Goal: Task Accomplishment & Management: Complete application form

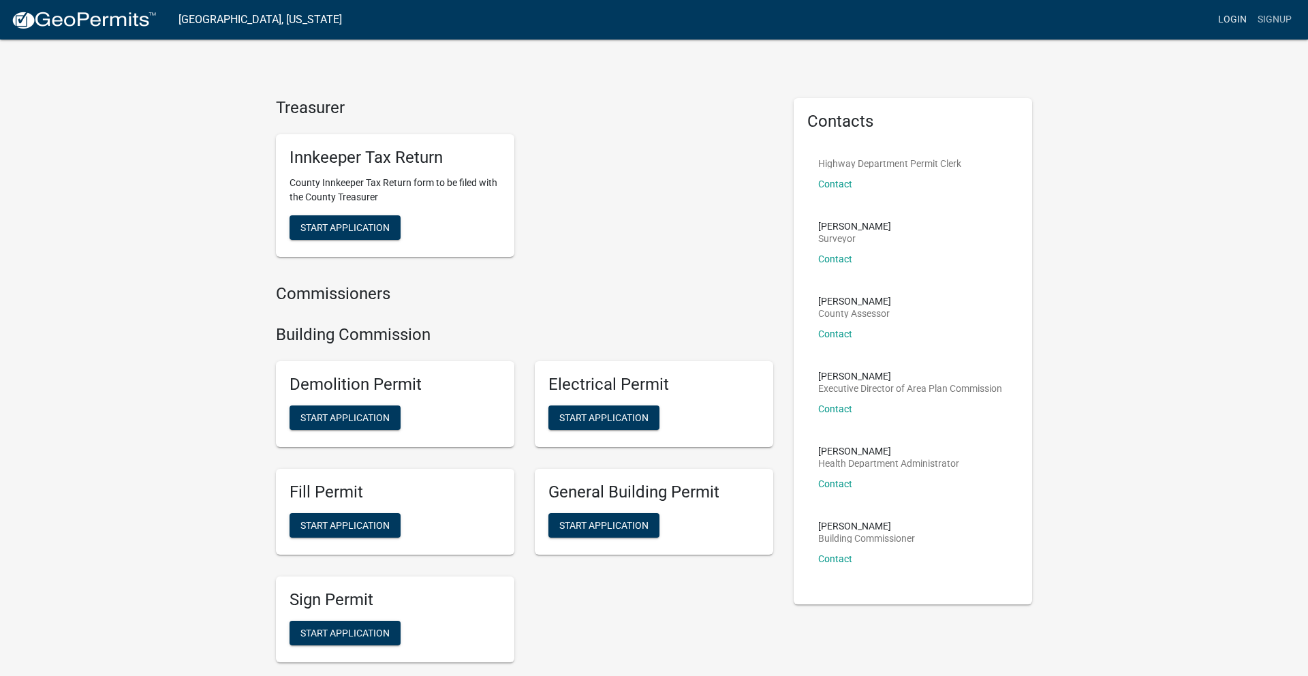
click at [1228, 14] on link "Login" at bounding box center [1233, 20] width 40 height 26
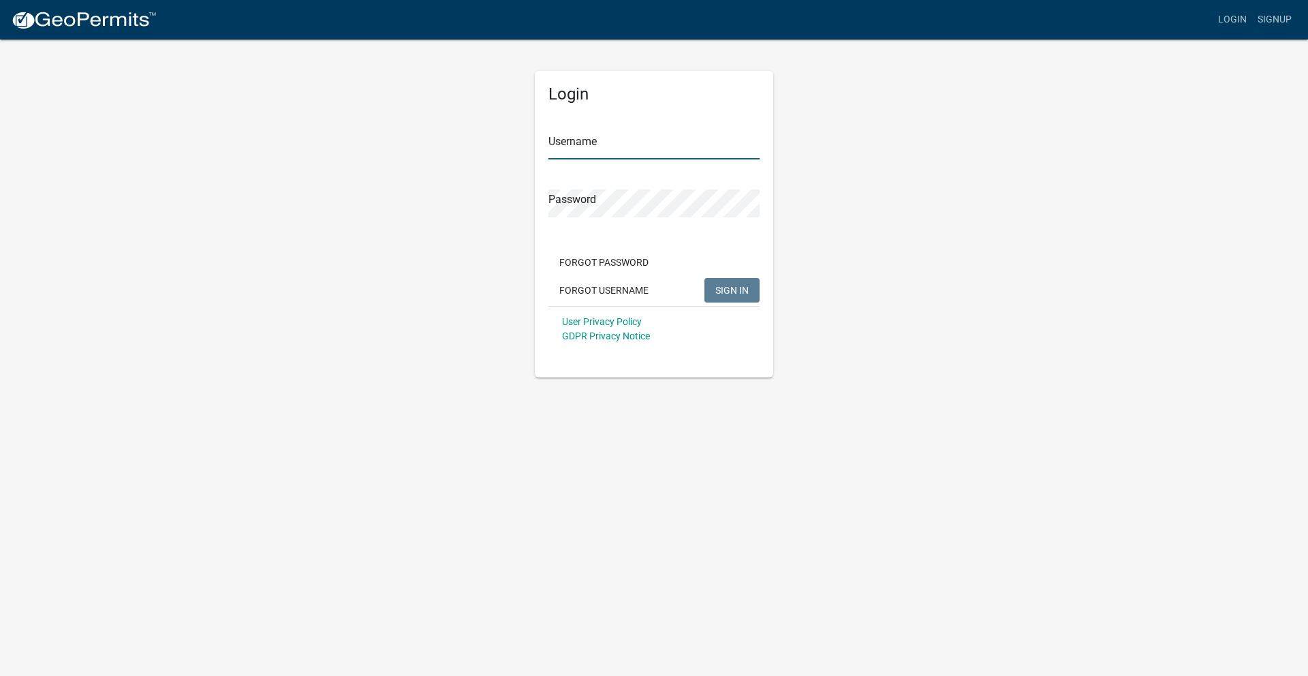
click at [597, 146] on input "Username" at bounding box center [654, 146] width 211 height 28
paste input "dscott"
type input "dscott"
click at [739, 293] on span "SIGN IN" at bounding box center [732, 289] width 33 height 11
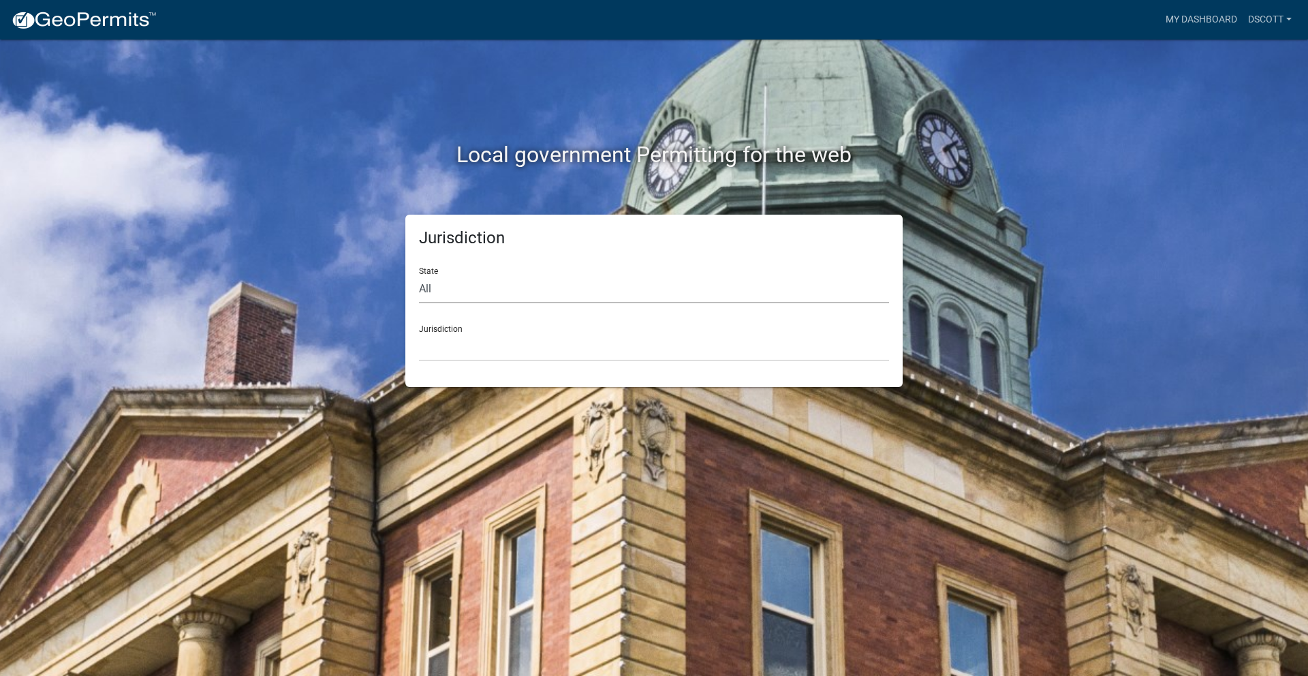
click at [504, 285] on select "All [US_STATE] [US_STATE] [US_STATE] [US_STATE] [US_STATE] [US_STATE] [US_STATE…" at bounding box center [654, 289] width 470 height 28
click at [530, 309] on form "State All [US_STATE] [US_STATE] [US_STATE] [US_STATE] [US_STATE] [US_STATE] [US…" at bounding box center [654, 308] width 470 height 105
click at [525, 295] on select "All Colorado Georgia Indiana Iowa Kansas Minnesota Ohio South Carolina Wisconsin" at bounding box center [654, 289] width 470 height 28
select select "[US_STATE]"
click at [419, 275] on select "All Colorado Georgia Indiana Iowa Kansas Minnesota Ohio South Carolina Wisconsin" at bounding box center [654, 289] width 470 height 28
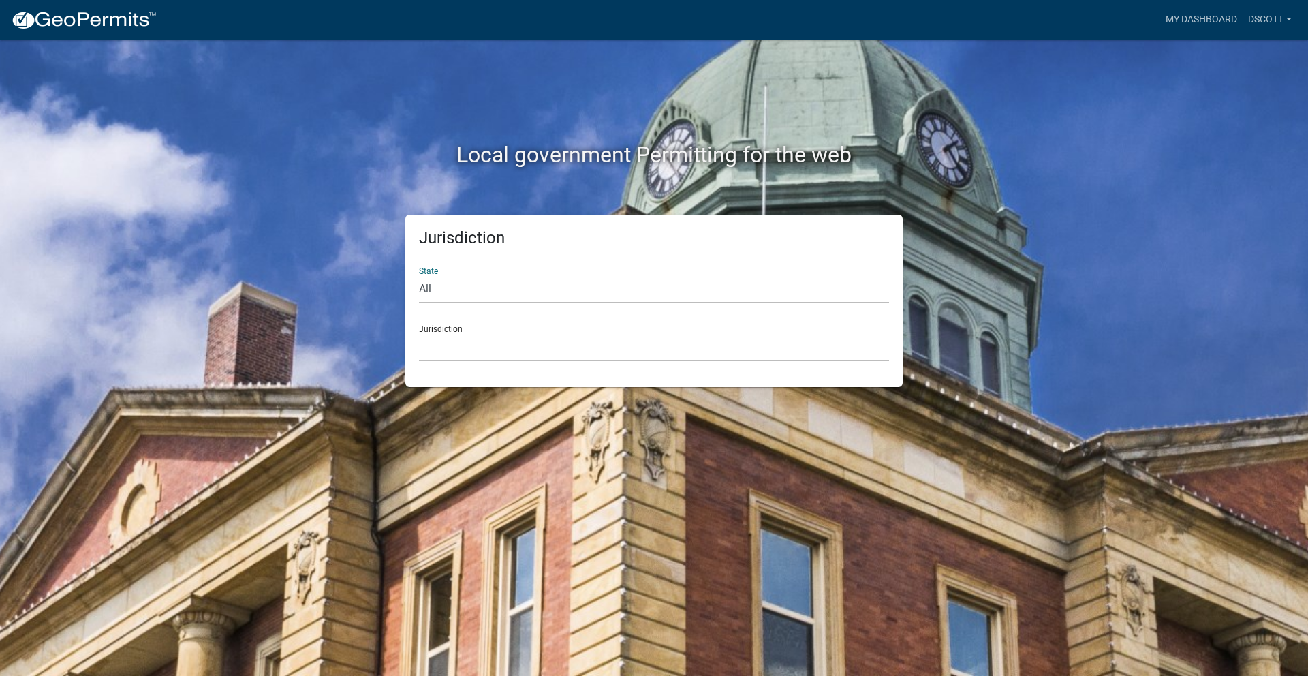
click at [478, 349] on select "City of Charlestown, Indiana City of Jeffersonville, Indiana City of Logansport…" at bounding box center [654, 347] width 470 height 28
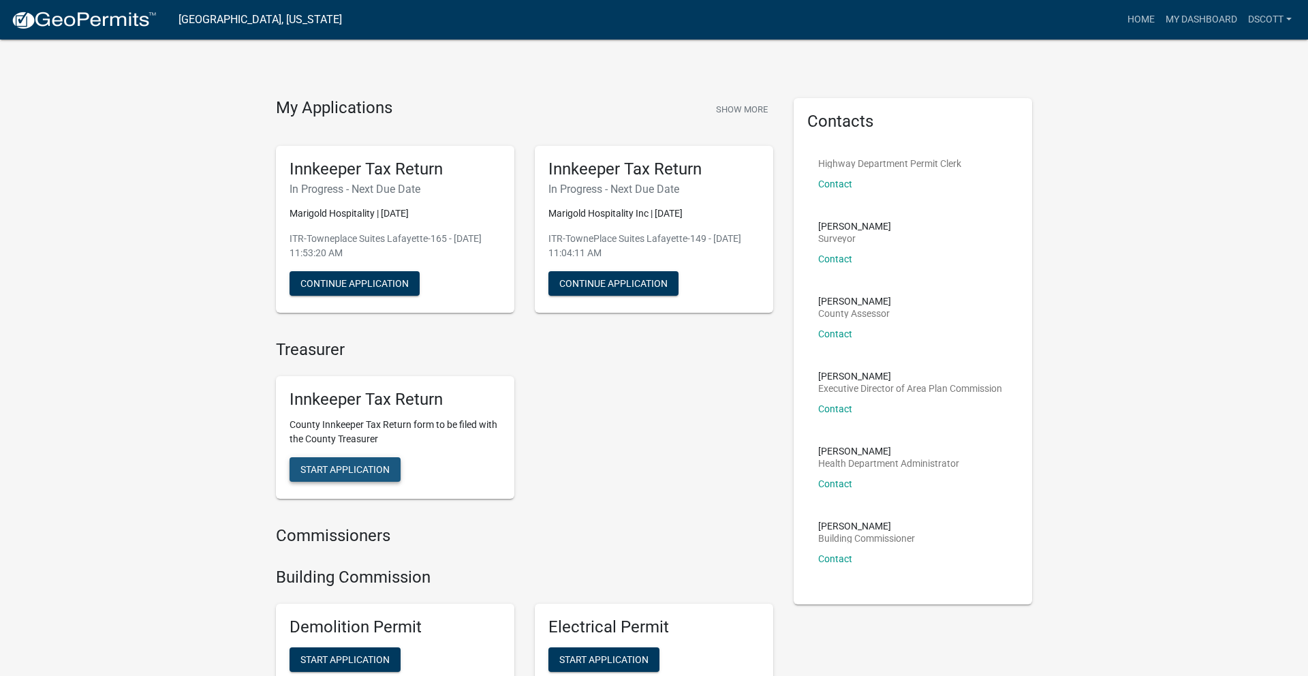
click at [350, 466] on span "Start Application" at bounding box center [345, 469] width 89 height 11
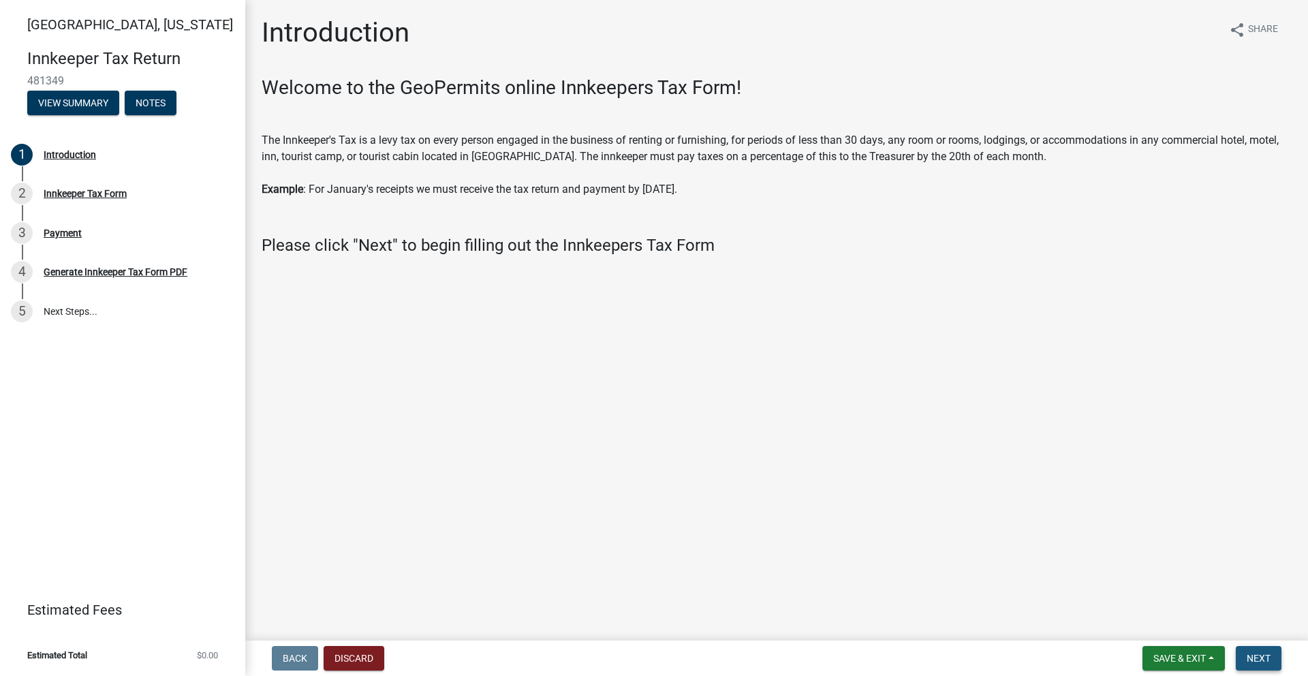
click at [1262, 656] on span "Next" at bounding box center [1259, 658] width 24 height 11
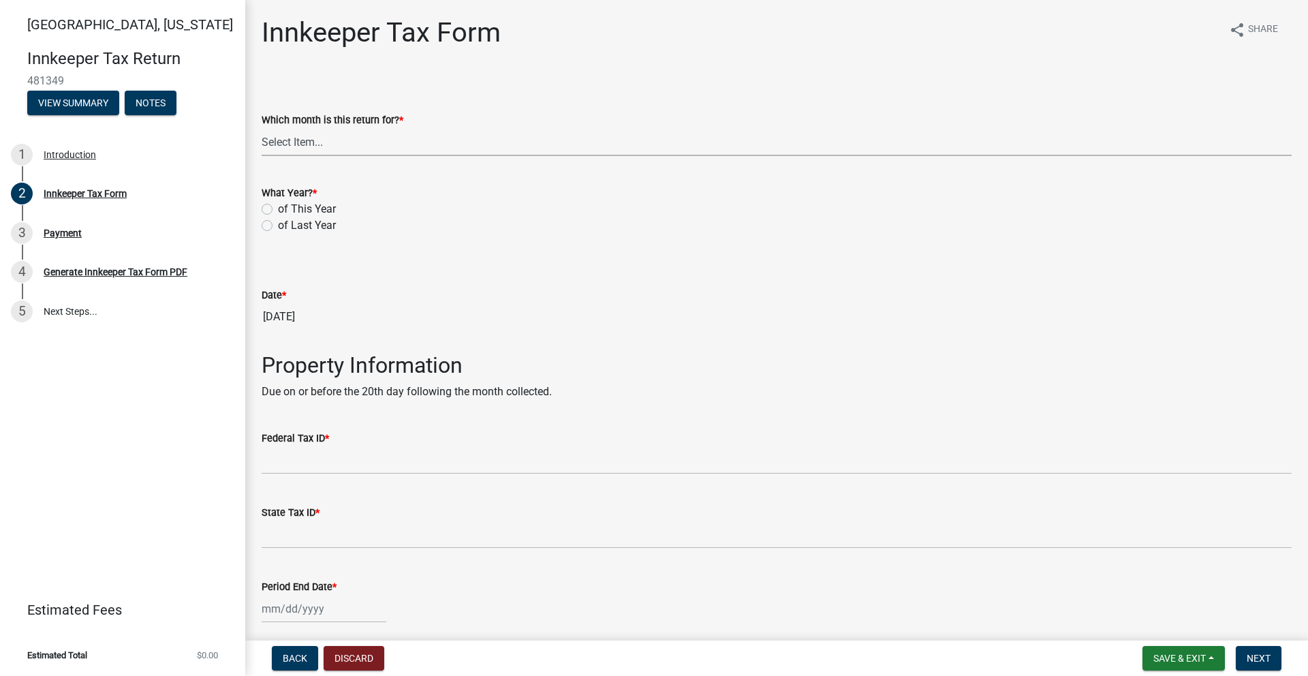
click at [298, 139] on select "Select Item... January February March April May June July August September Octo…" at bounding box center [777, 142] width 1030 height 28
click at [262, 128] on select "Select Item... January February March April May June July August September Octo…" at bounding box center [777, 142] width 1030 height 28
select select "3bfeeb76-798d-469b-ae14-5f6c2dc555fe"
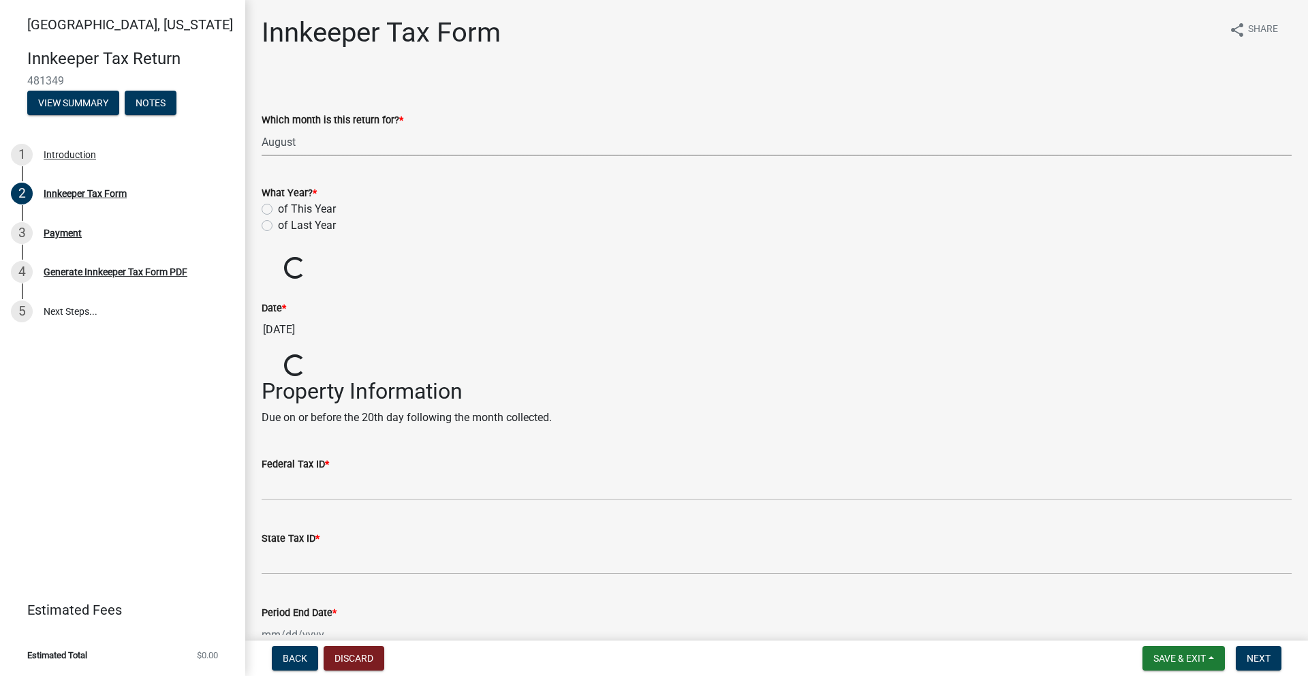
click at [278, 211] on label "of This Year" at bounding box center [307, 209] width 58 height 16
click at [278, 210] on input "of This Year" at bounding box center [282, 205] width 9 height 9
radio input "true"
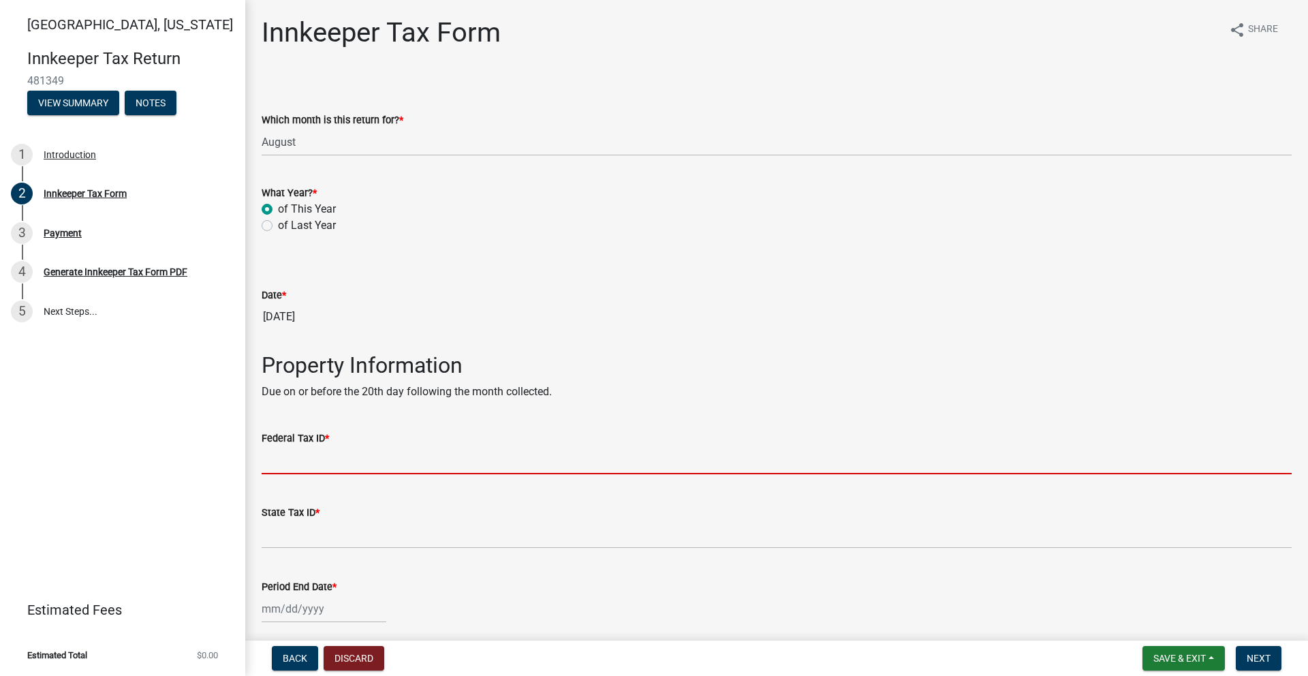
click at [352, 461] on input "Federal Tax ID *" at bounding box center [777, 460] width 1030 height 28
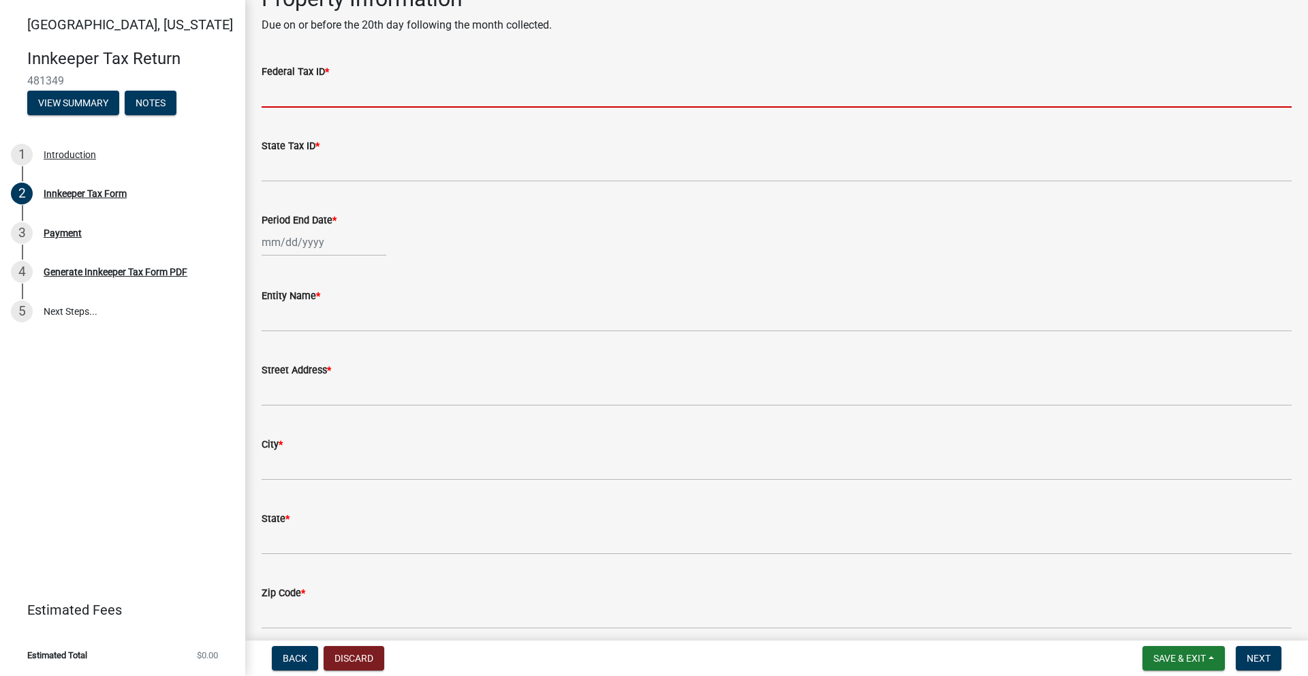
scroll to position [279, 0]
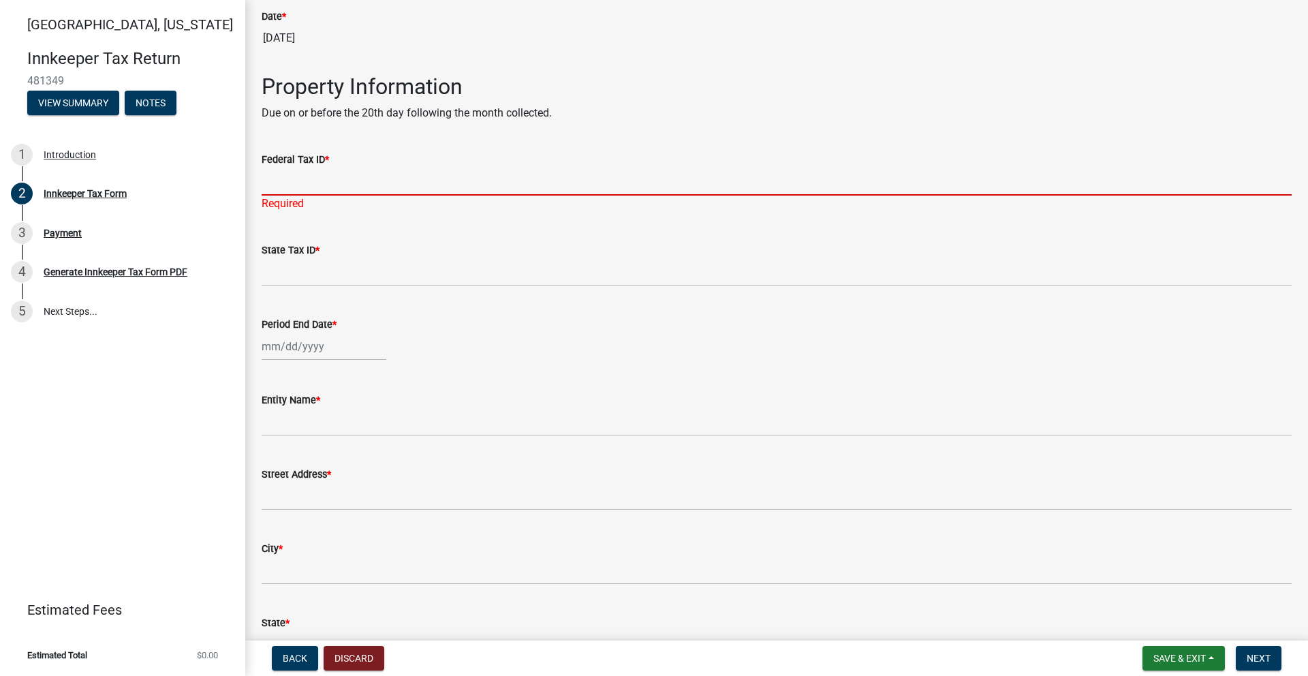
paste input "47-4158160"
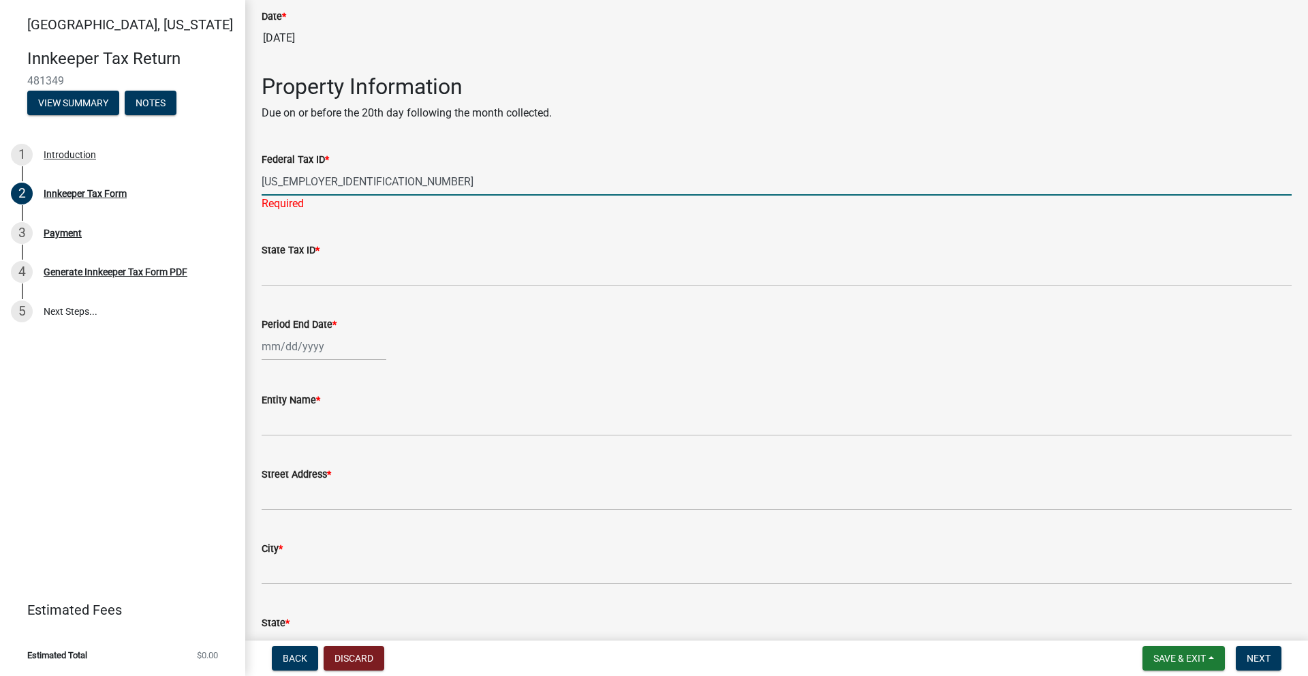
type input "47-4158160"
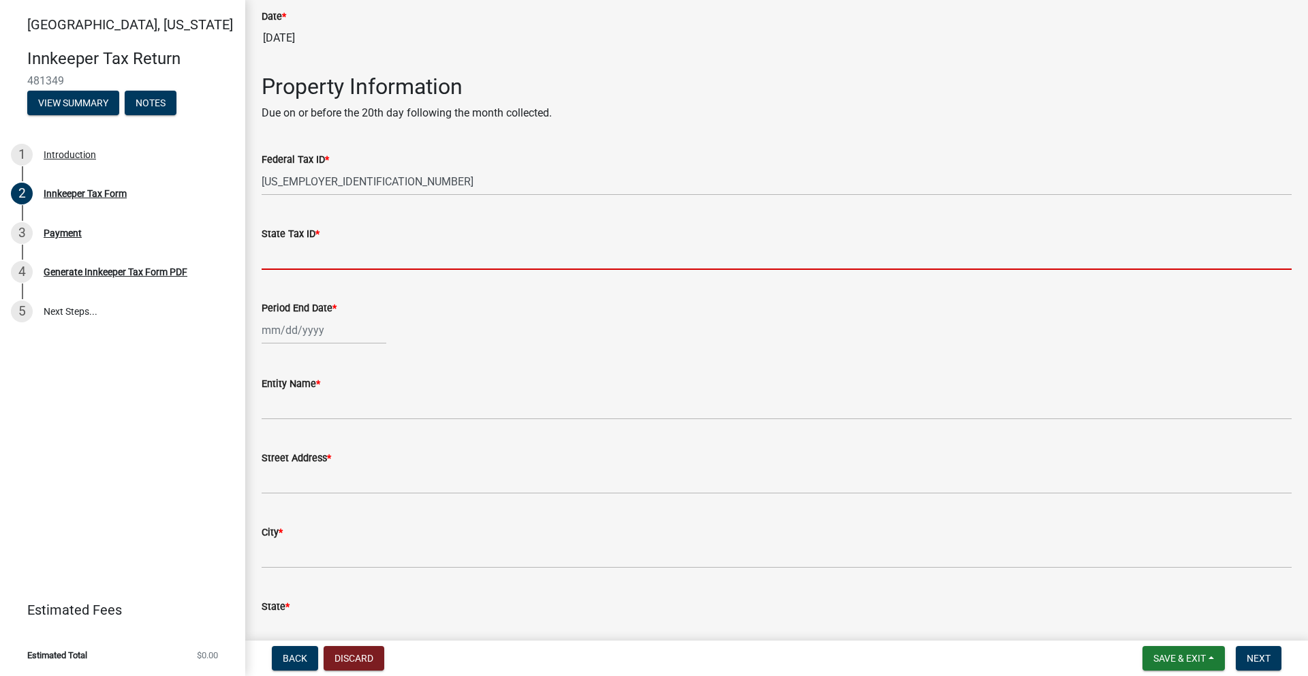
click at [281, 262] on input "State Tax ID *" at bounding box center [777, 256] width 1030 height 28
paste input "8000541044"
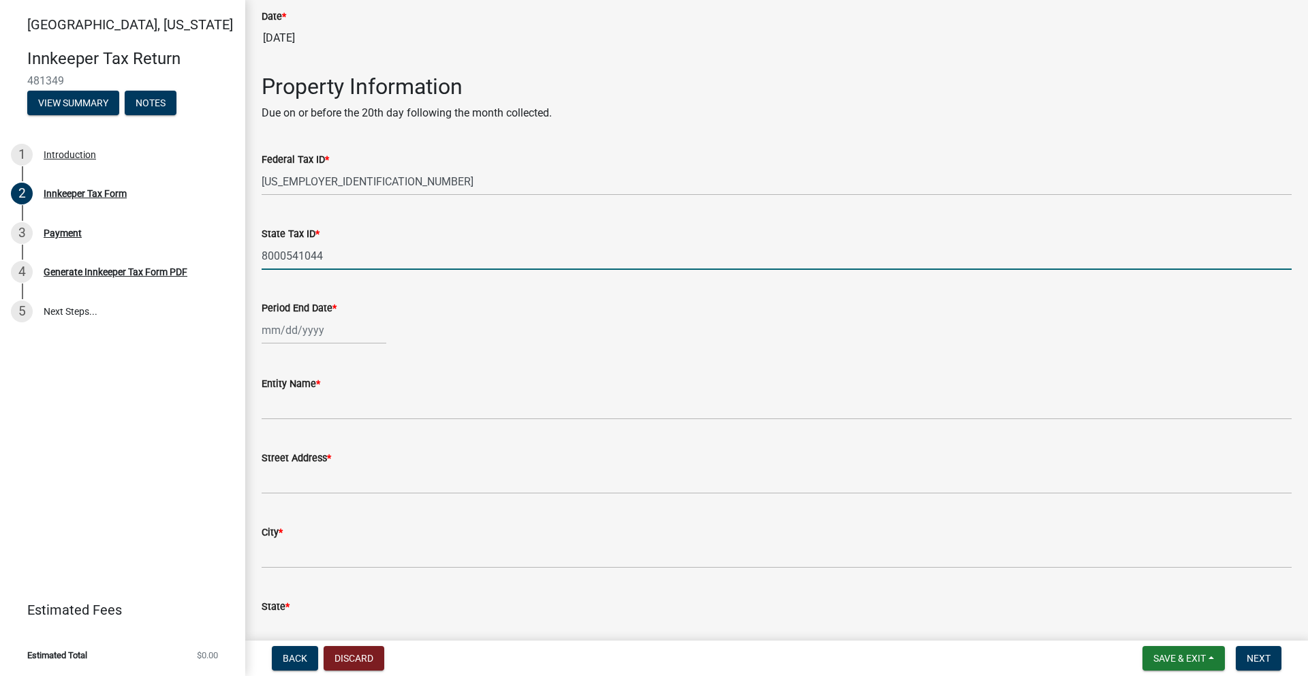
type input "8000541044"
click at [309, 327] on div at bounding box center [324, 330] width 125 height 28
select select "9"
select select "2025"
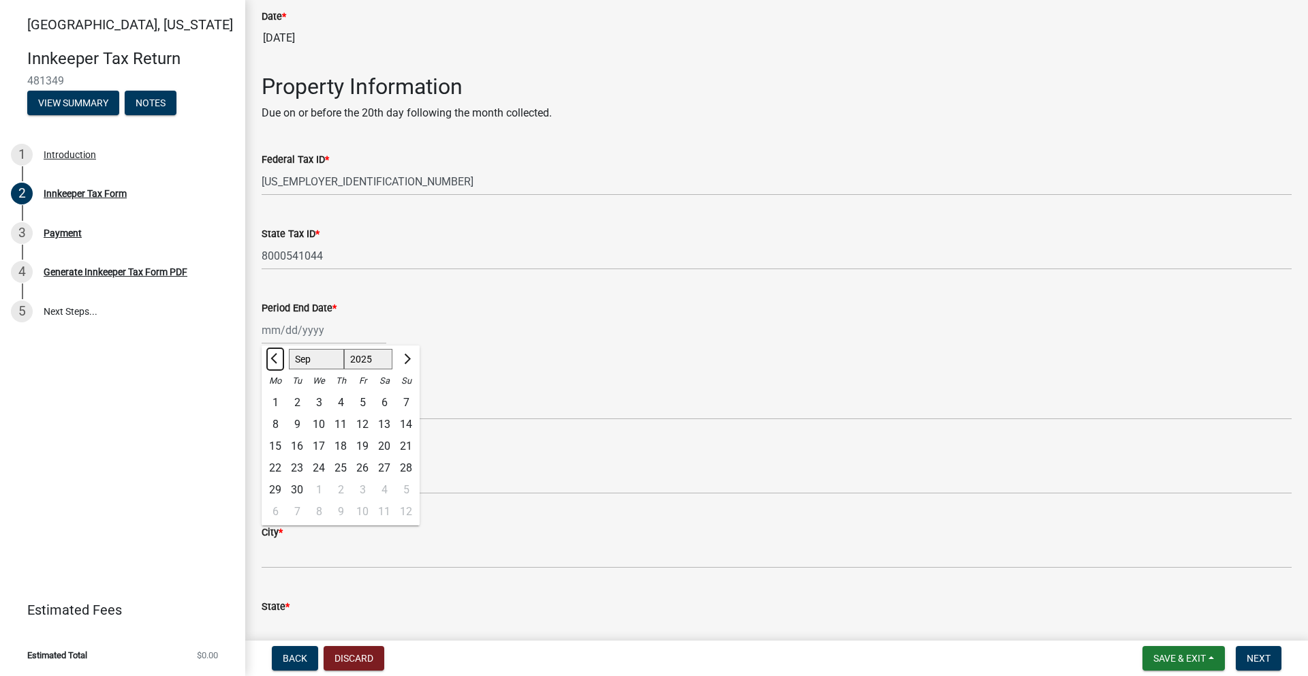
click at [275, 359] on span "Previous month" at bounding box center [276, 359] width 10 height 10
select select "8"
click at [405, 486] on div "31" at bounding box center [406, 490] width 22 height 22
type input "08/31/2025"
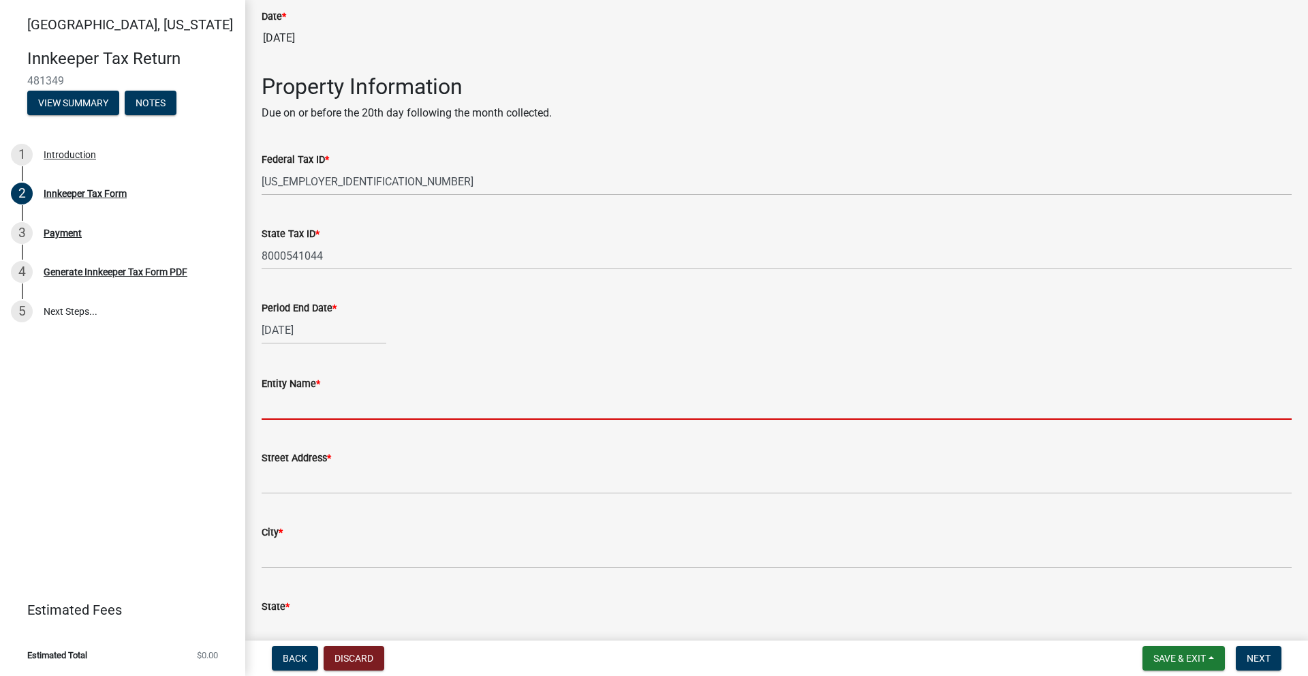
click at [287, 403] on input "Entity Name *" at bounding box center [777, 406] width 1030 height 28
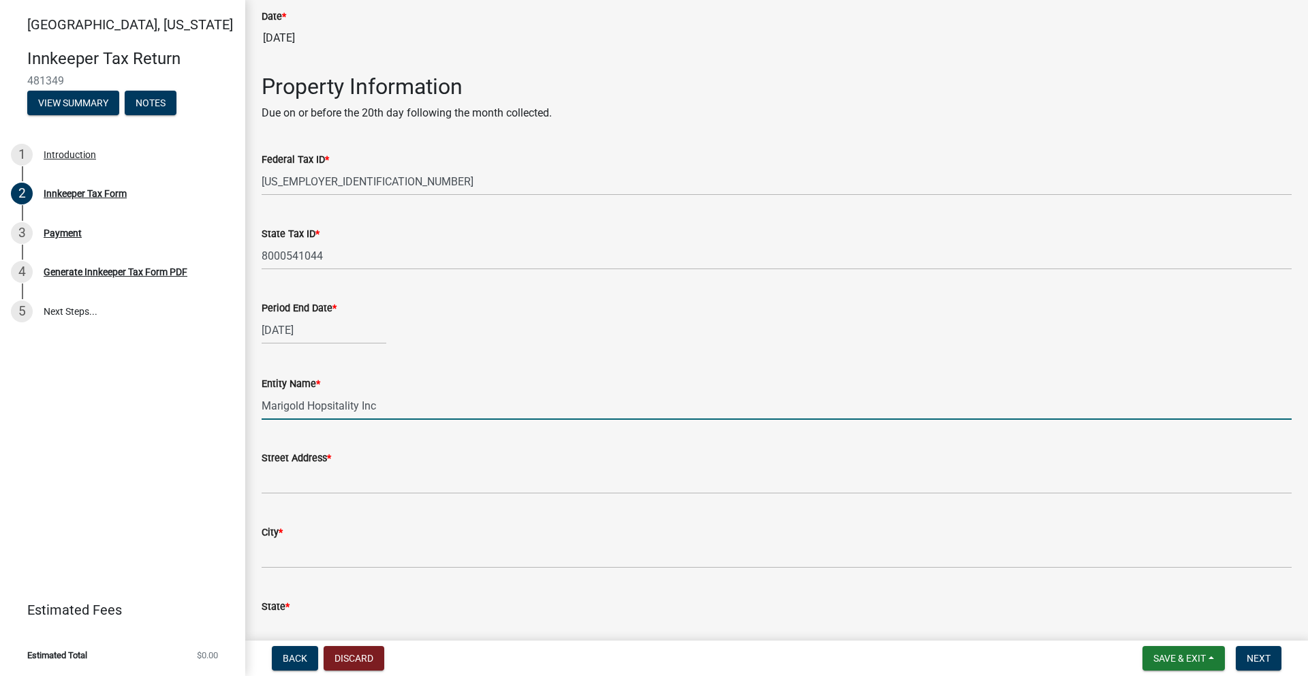
type input "Marigold Hopsitality Inc"
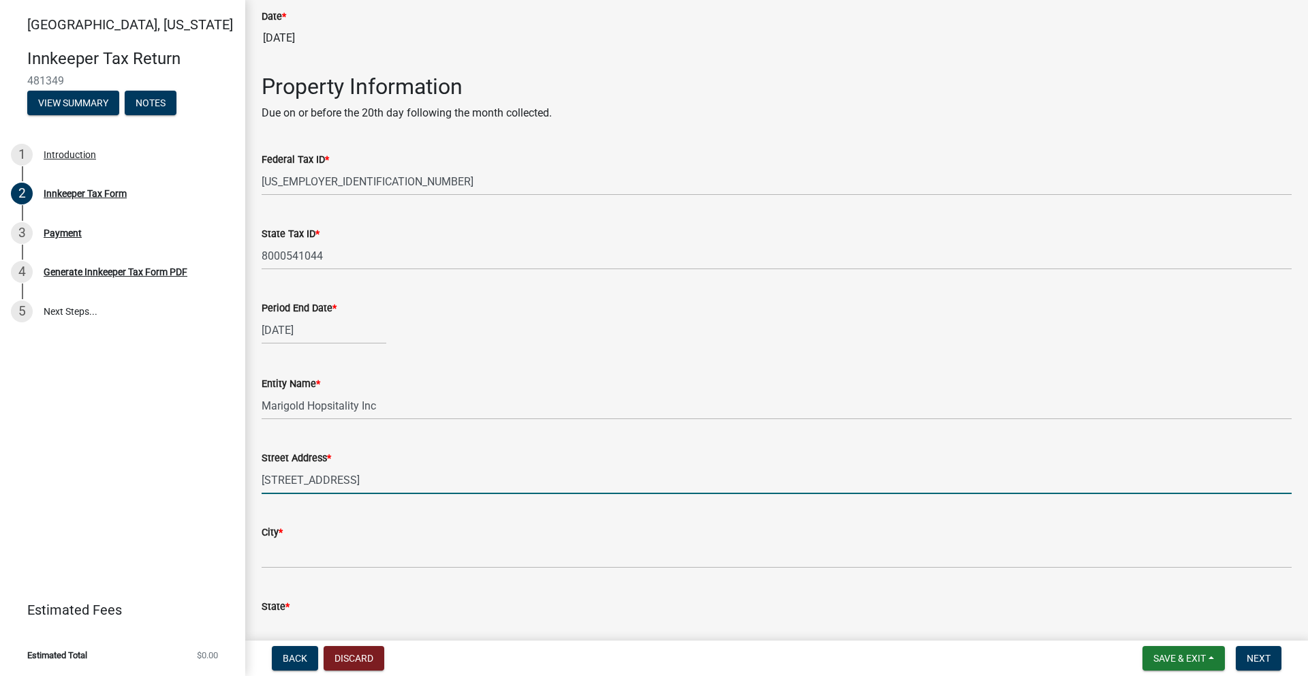
type input "163 Frontage Rd"
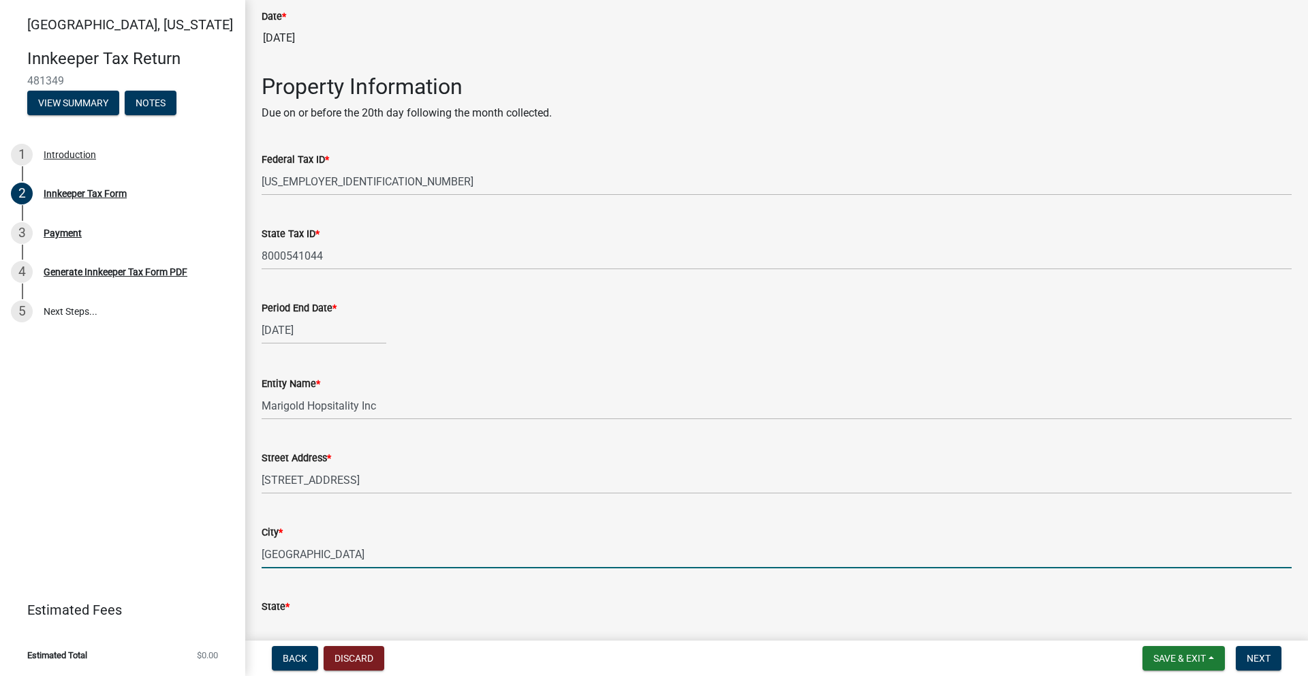
type input "Lafayette"
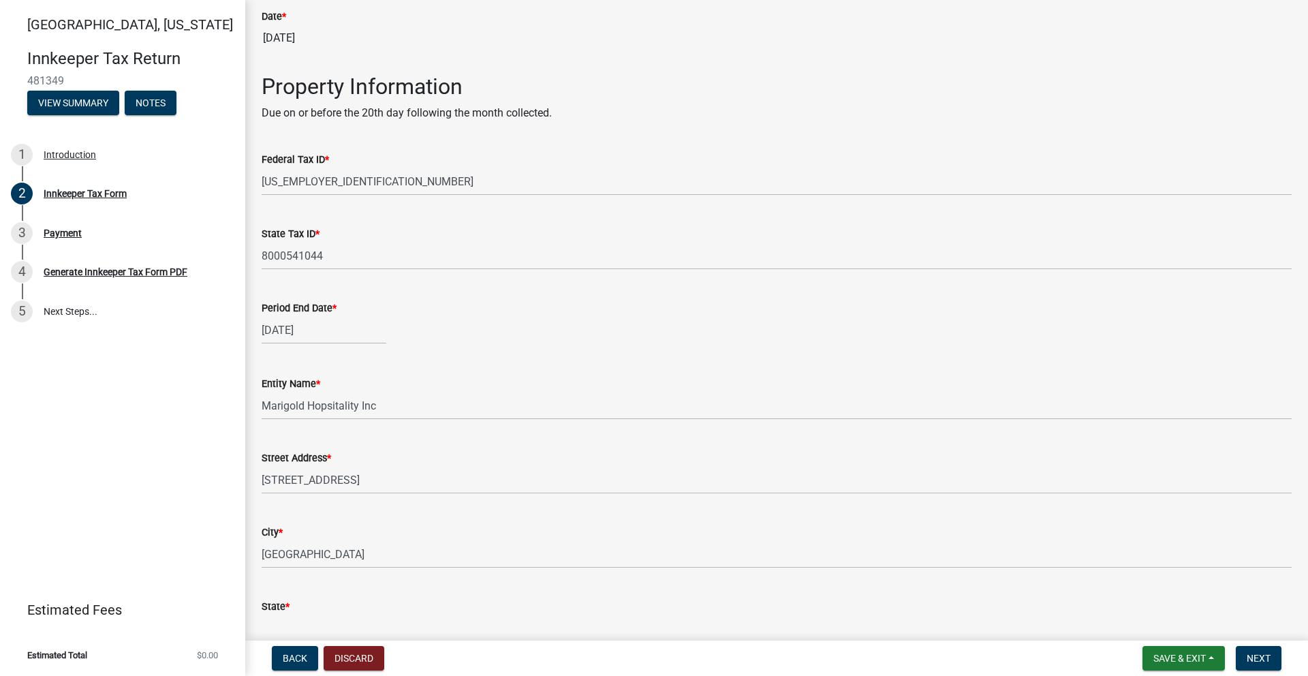
scroll to position [286, 0]
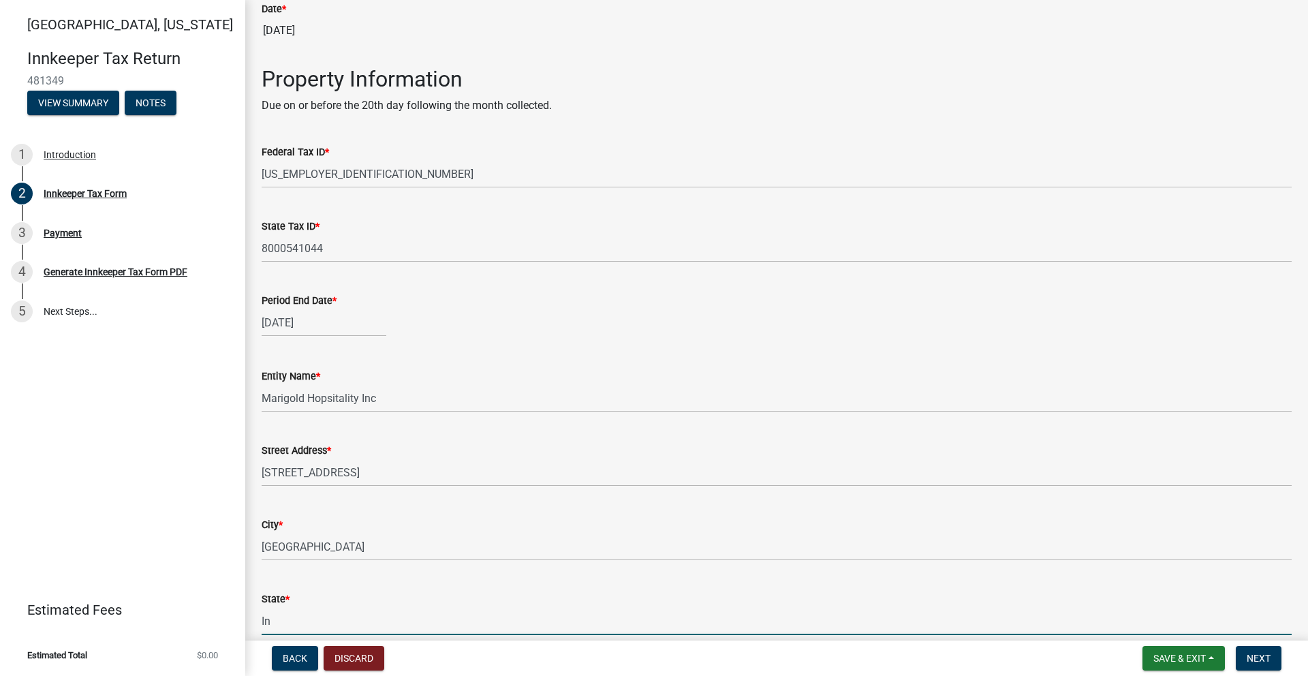
click at [287, 617] on input "In" at bounding box center [777, 621] width 1030 height 28
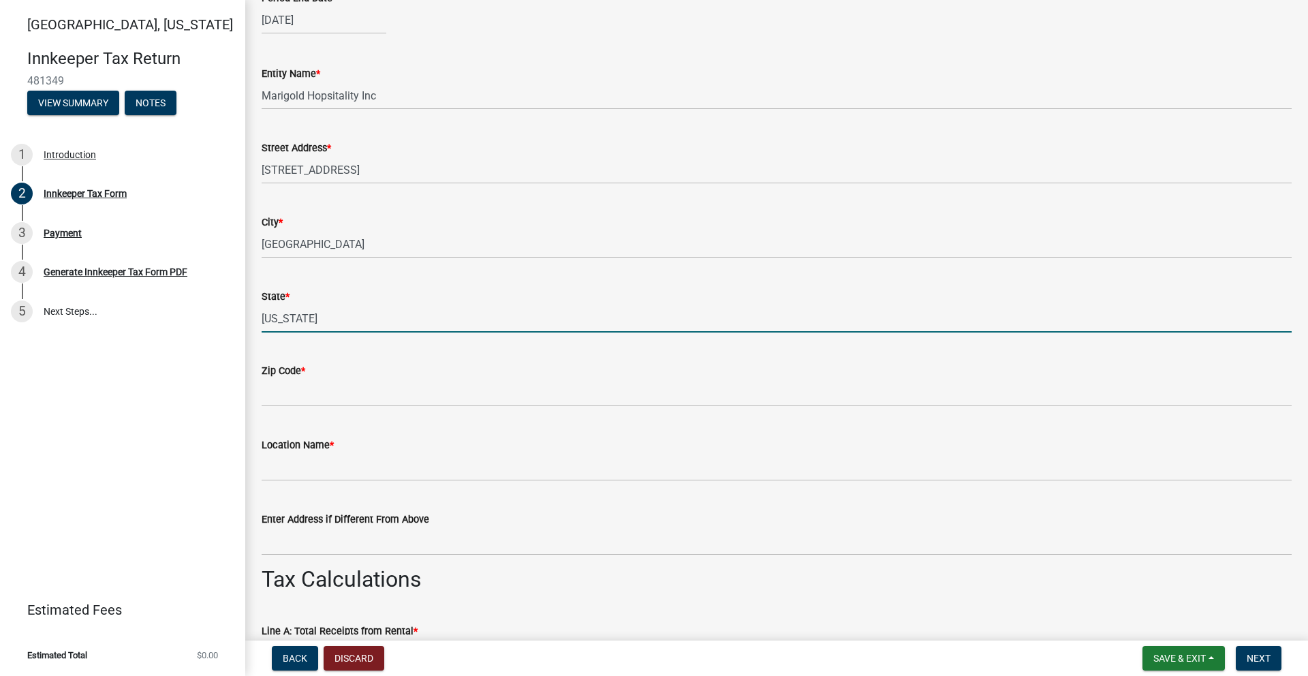
scroll to position [587, 0]
type input "[US_STATE]"
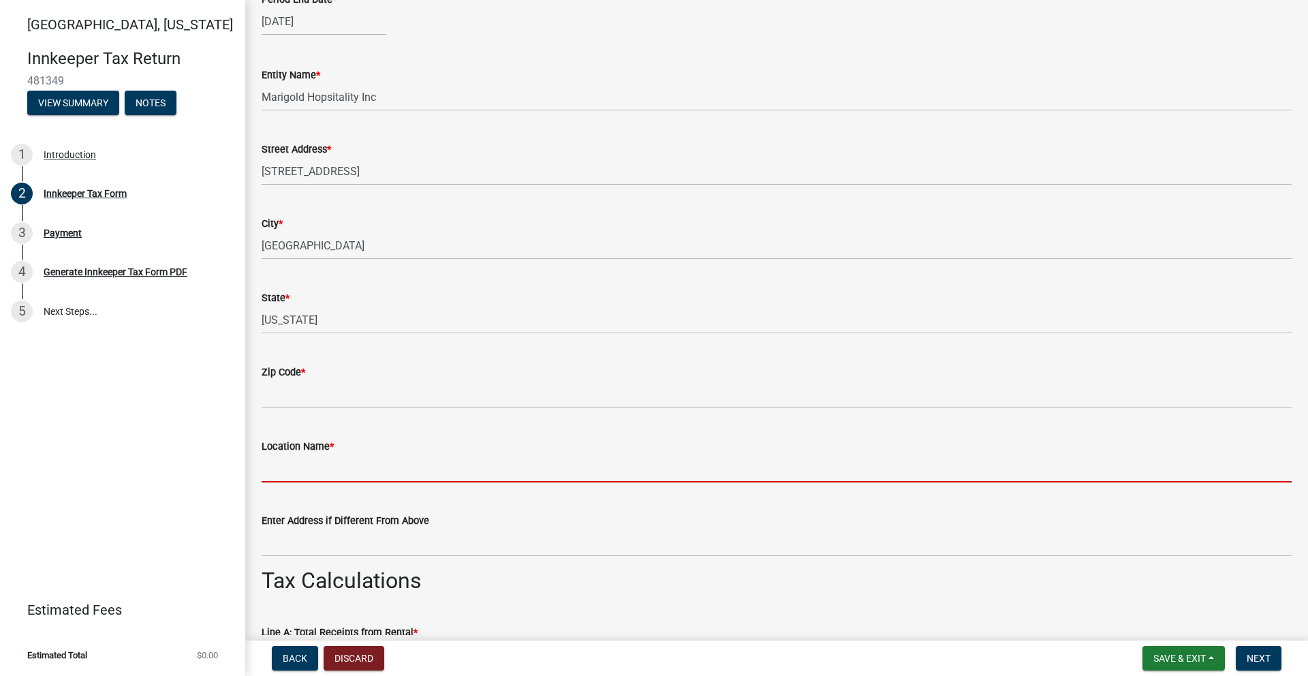
click at [298, 474] on input "Location Name *" at bounding box center [777, 469] width 1030 height 28
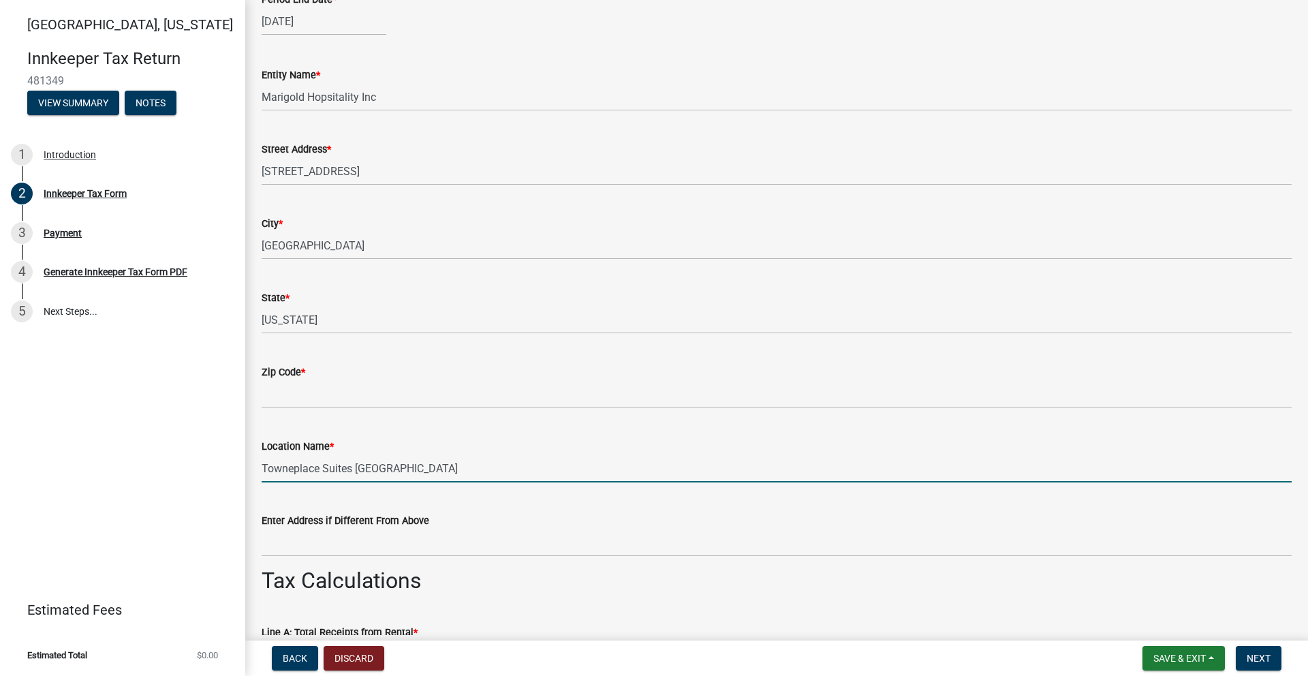
type input "Towneplace Suites Lafayette"
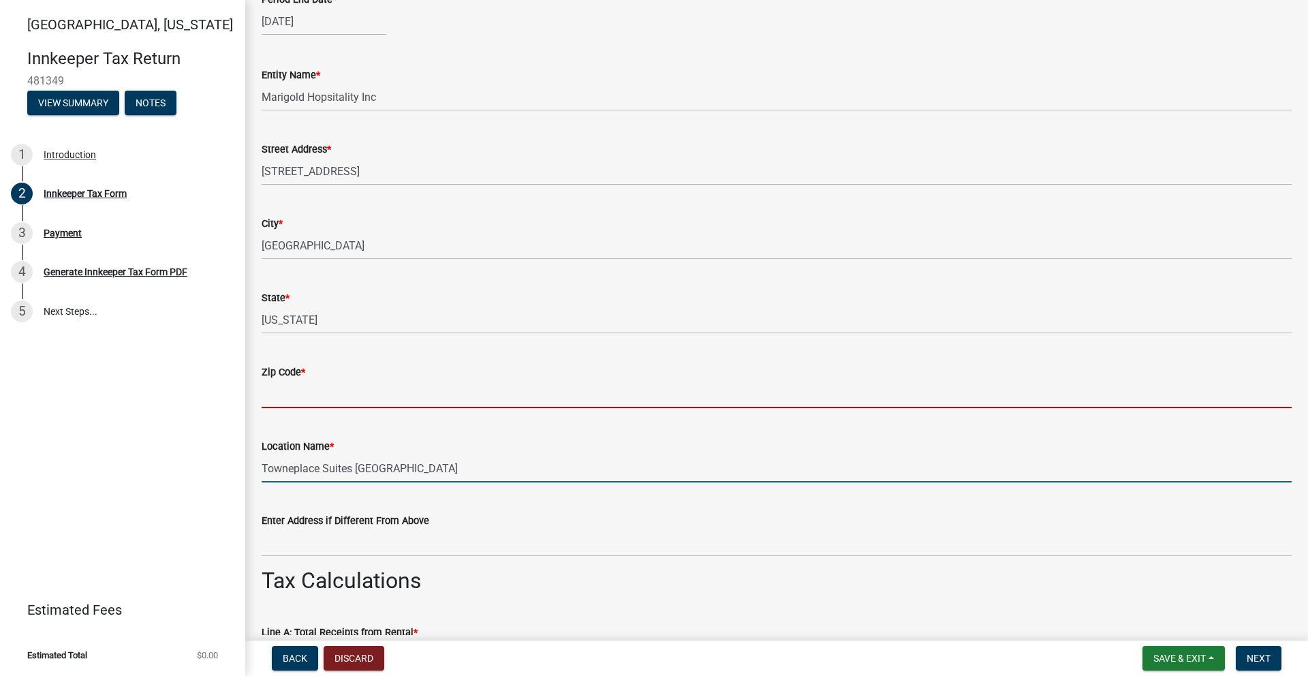
click at [308, 396] on input "Zip Code *" at bounding box center [777, 394] width 1030 height 28
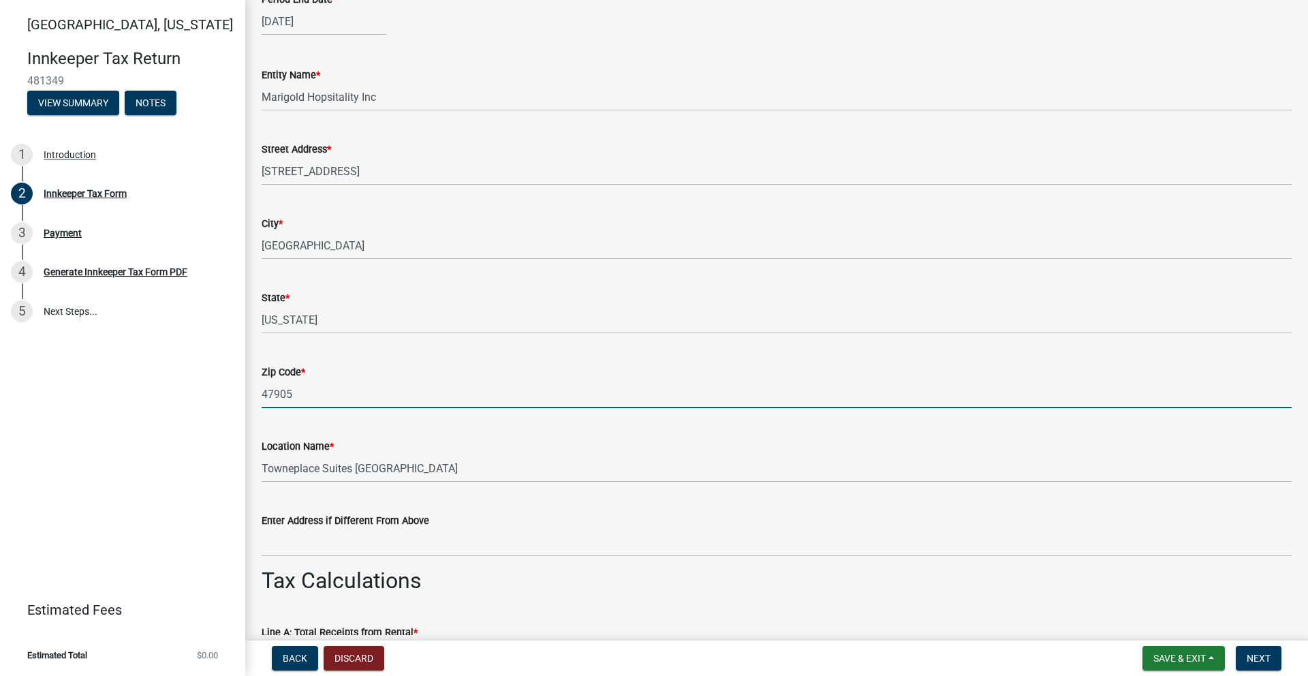
type input "47905"
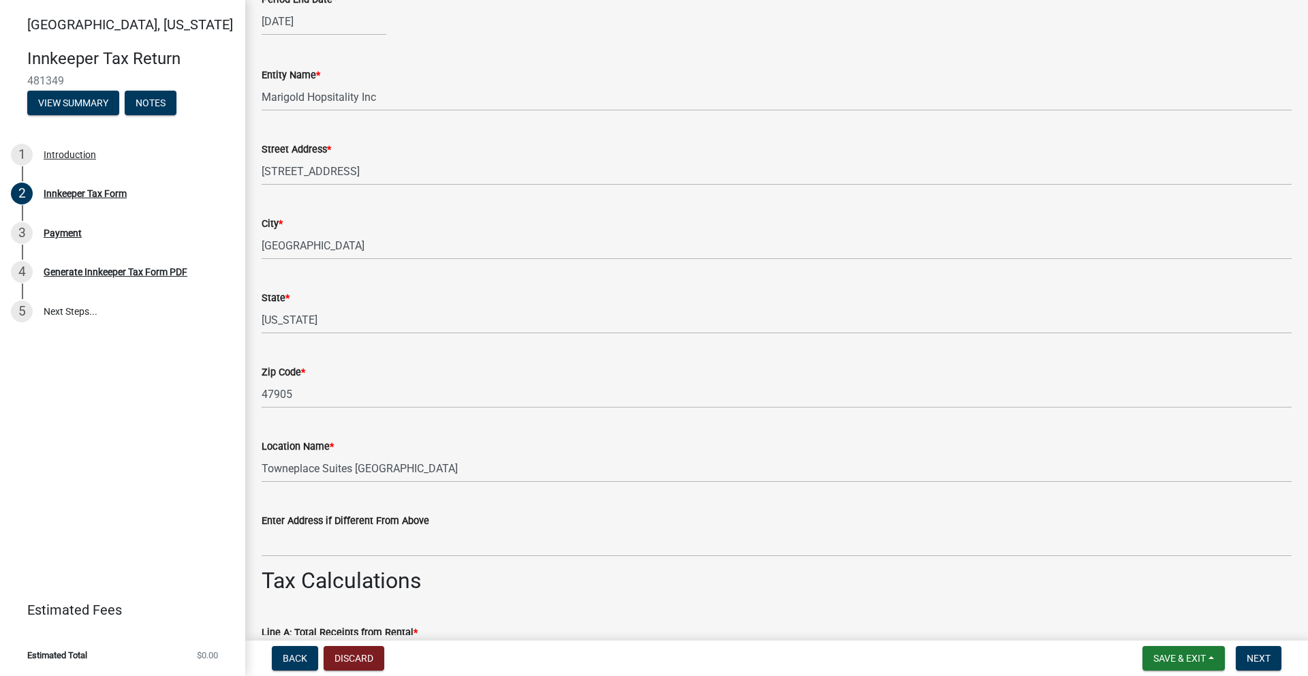
click at [226, 421] on div "Tippecanoe County, Indiana Innkeeper Tax Return 481349 View Summary Notes 1 Int…" at bounding box center [122, 338] width 245 height 676
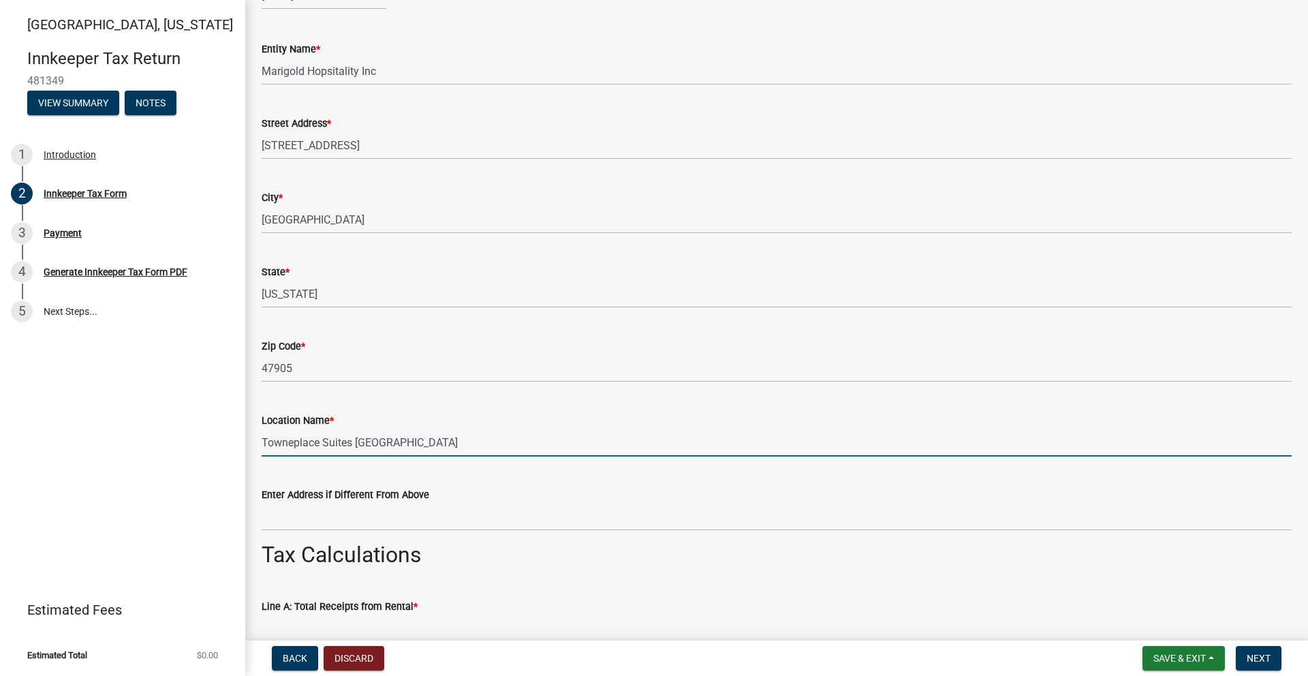
click at [354, 444] on input "Towneplace Suites Lafayette" at bounding box center [777, 443] width 1030 height 28
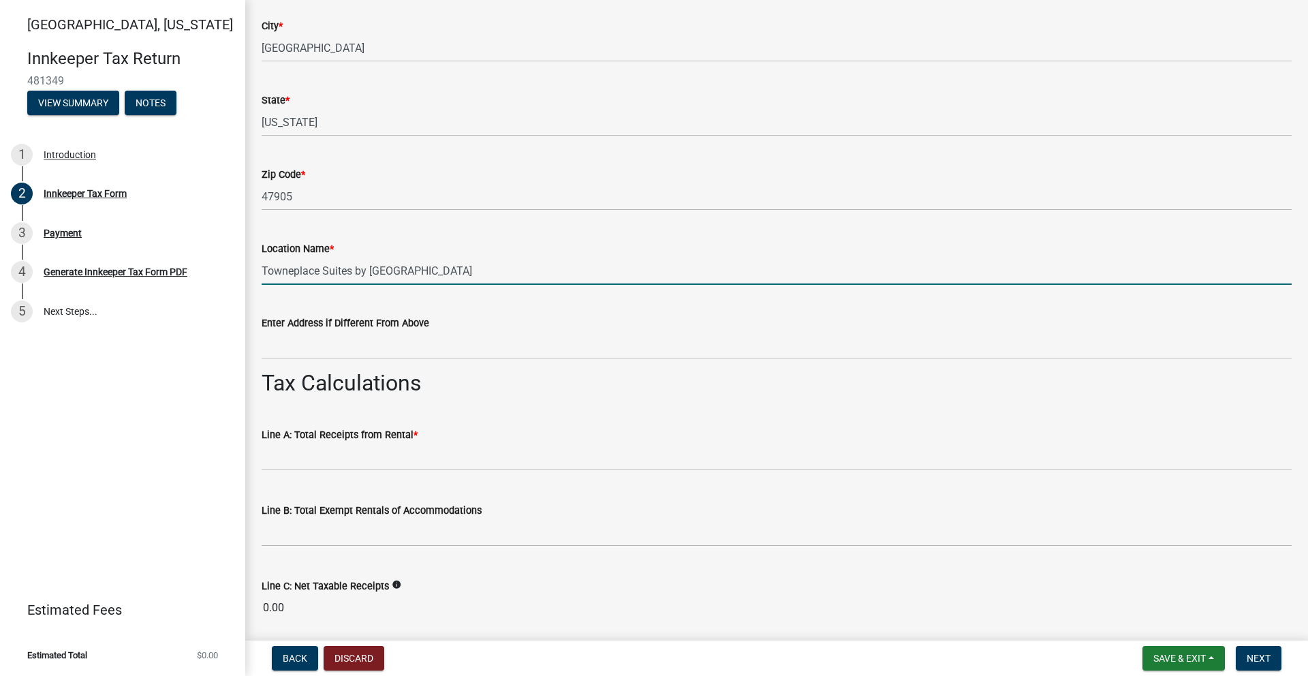
scroll to position [841, 0]
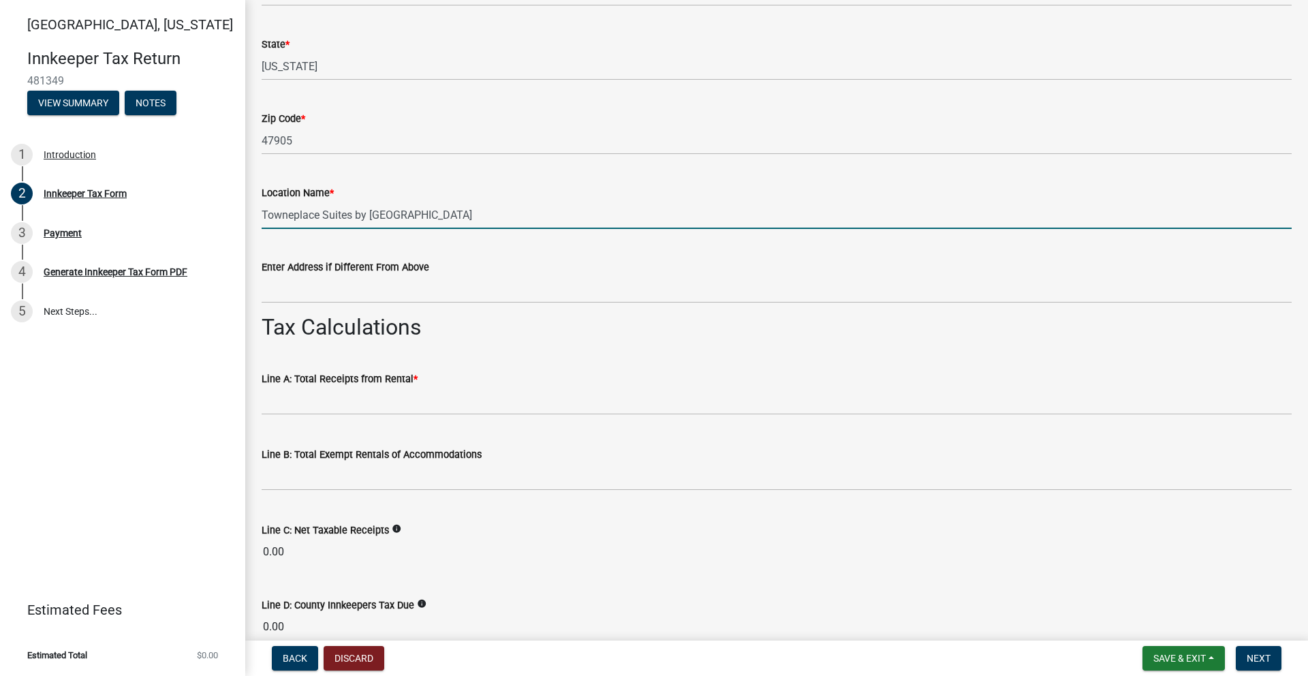
type input "Towneplace Suites by Marriott Lafayette"
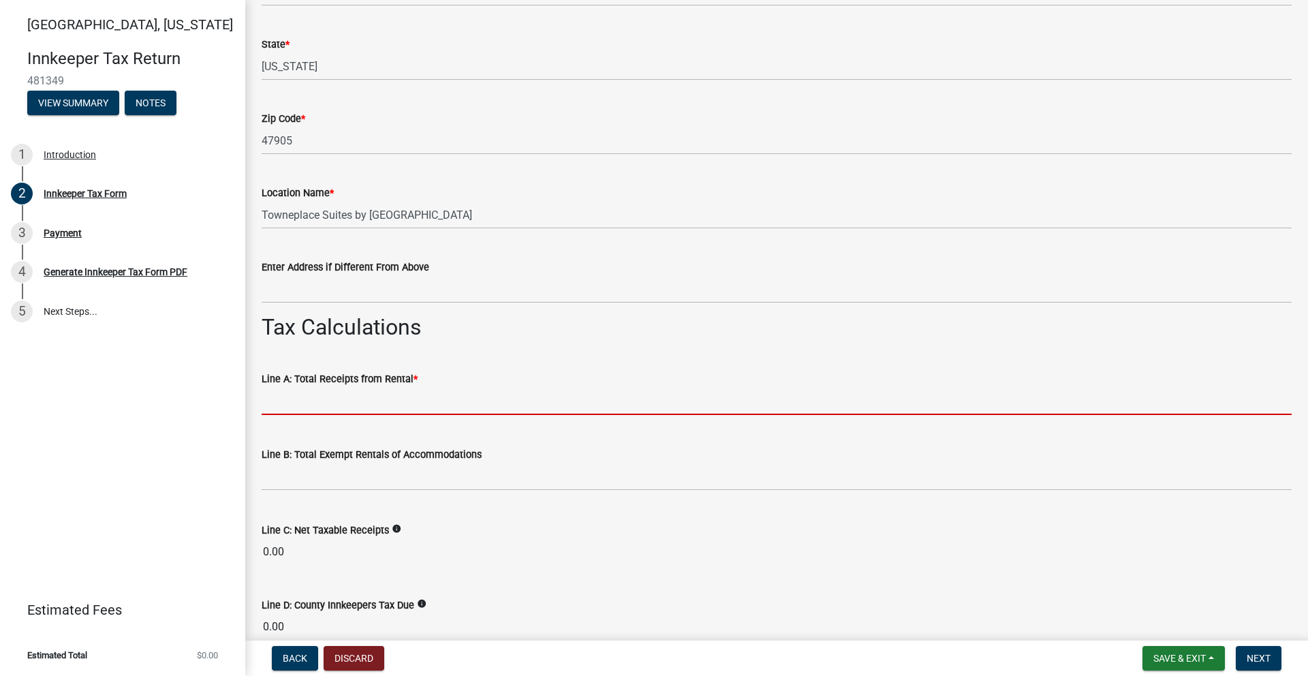
click at [335, 398] on input "text" at bounding box center [777, 401] width 1030 height 28
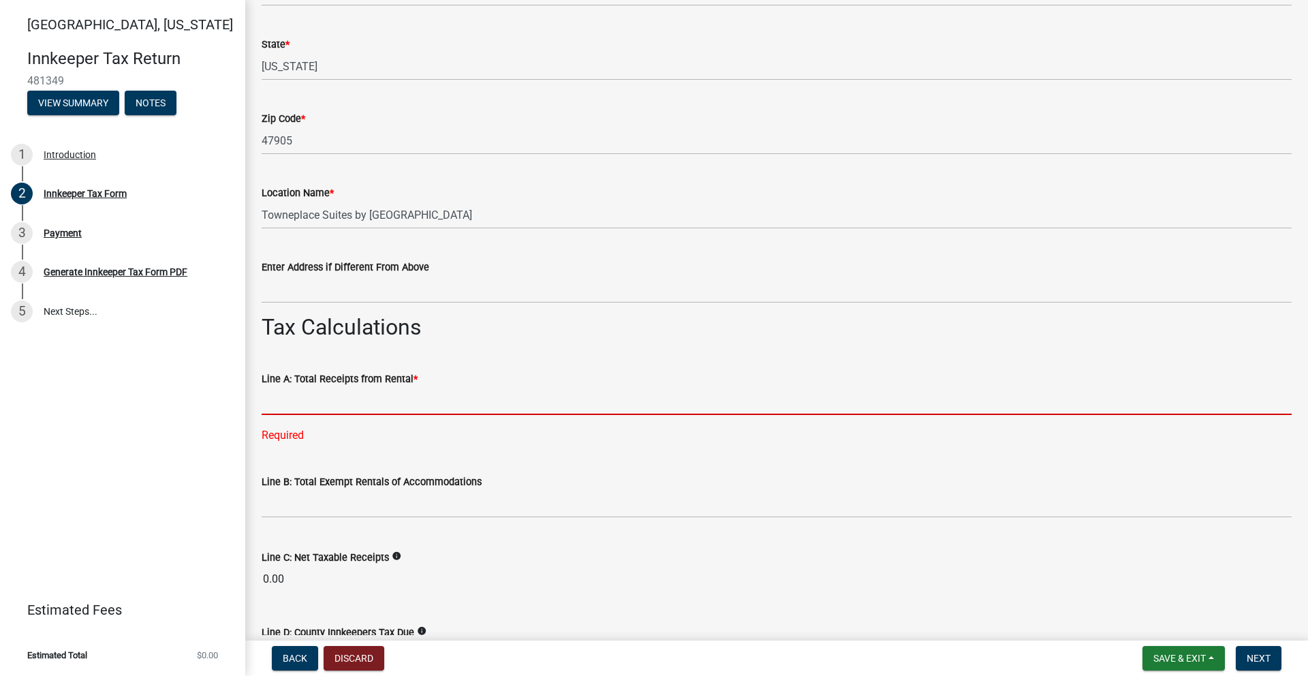
paste input "$201,018.72"
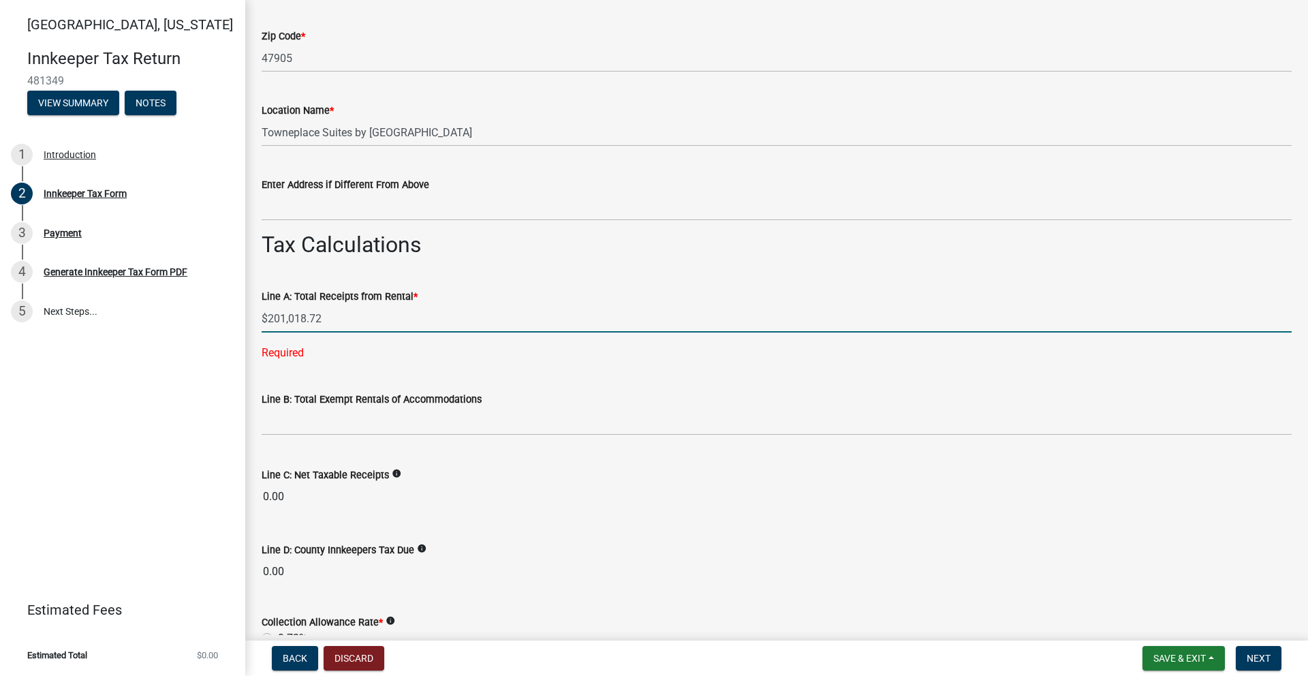
scroll to position [935, 0]
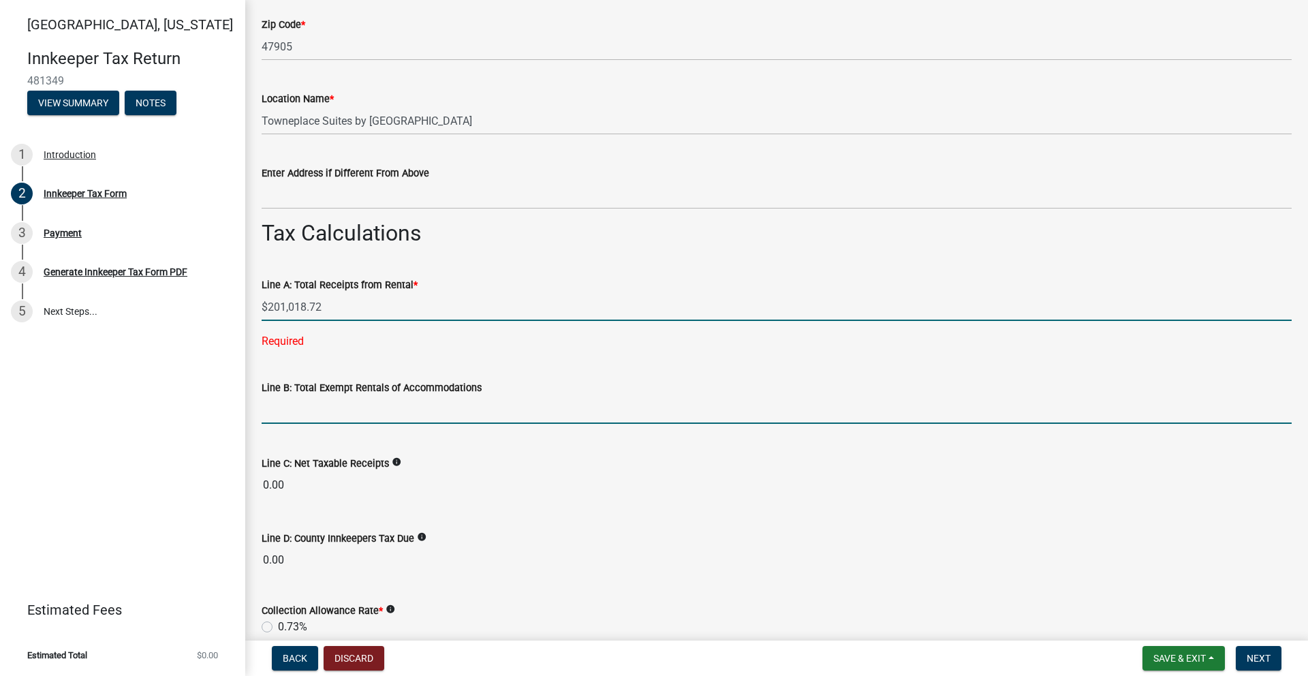
type input "201018.72"
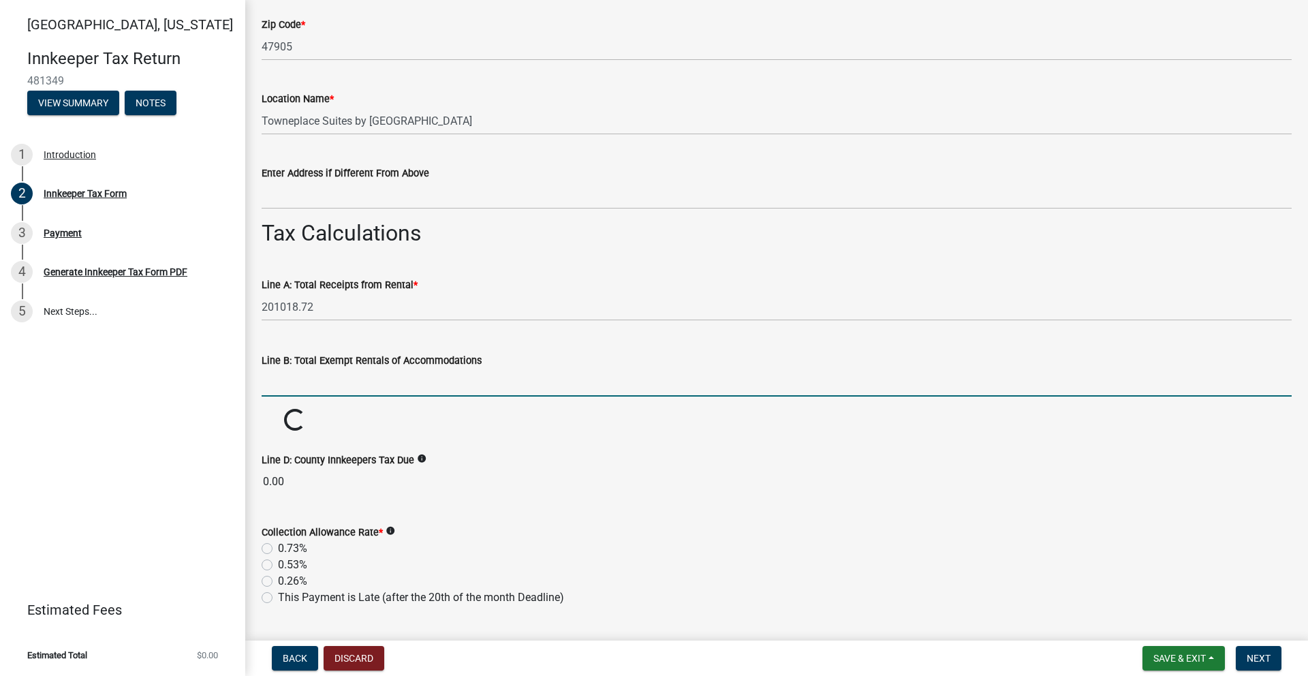
click at [356, 412] on wm-data-entity-input-list "Which month is this return for? * Select Item... January February March April M…" at bounding box center [777, 423] width 1030 height 2564
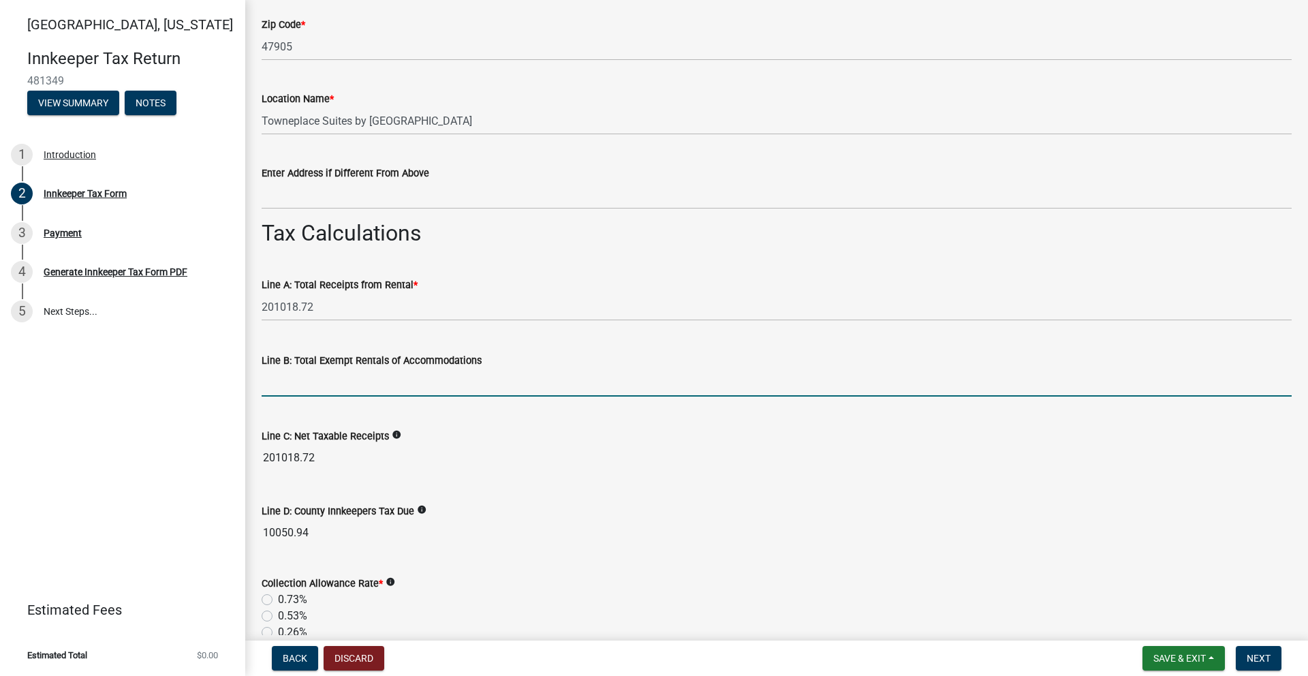
paste input "$40,085.92"
type input "40085.92"
click at [448, 441] on wm-data-entity-input-list "Which month is this return for? * Select Item... January February March April M…" at bounding box center [777, 449] width 1030 height 2616
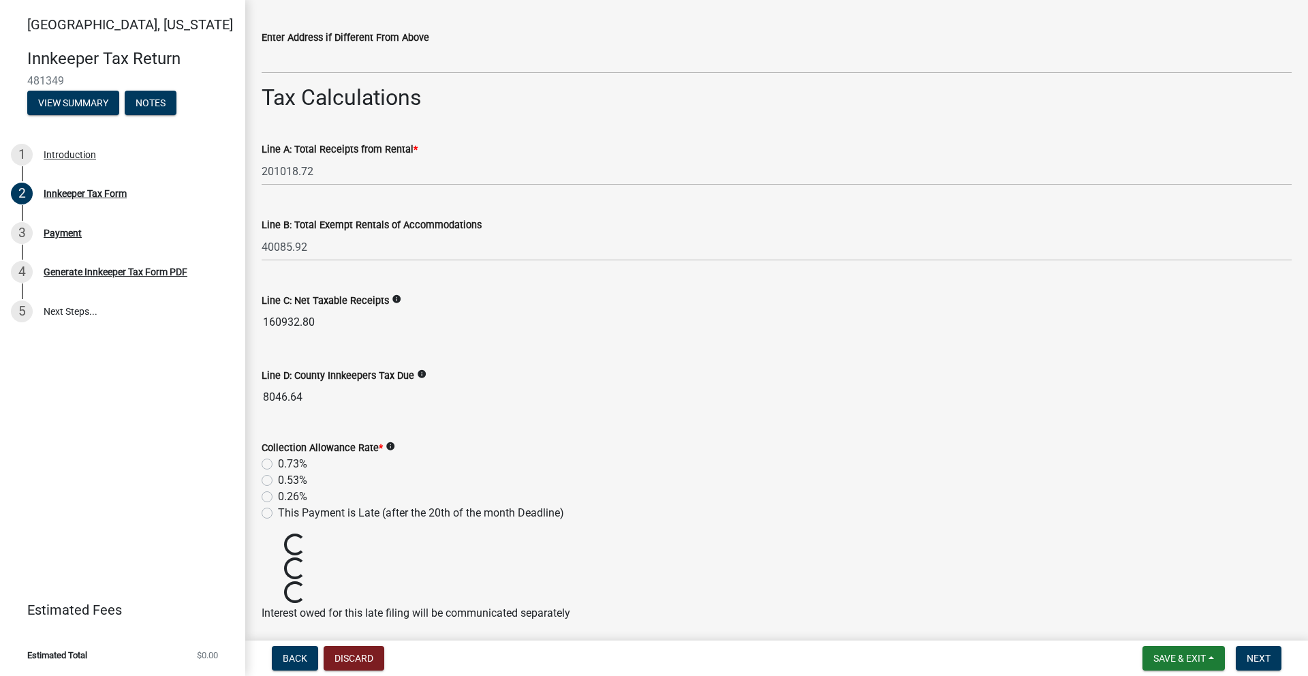
scroll to position [1075, 0]
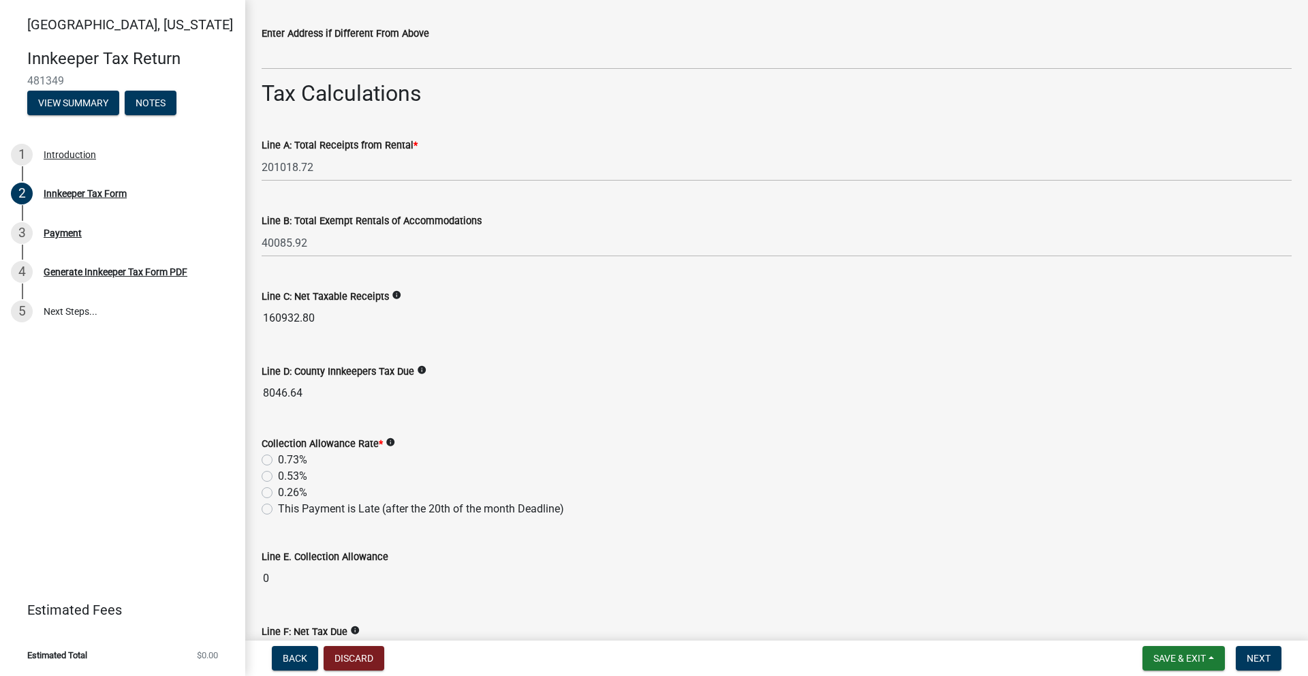
click at [391, 440] on icon "info" at bounding box center [391, 443] width 10 height 10
click at [390, 424] on form "Collection Allowance Rate * info 0.73% 0.53% 0.26% This Payment is Late (after …" at bounding box center [777, 468] width 1030 height 98
click at [278, 476] on label "0.53%" at bounding box center [292, 476] width 29 height 16
click at [278, 476] on input "0.53%" at bounding box center [282, 472] width 9 height 9
radio input "true"
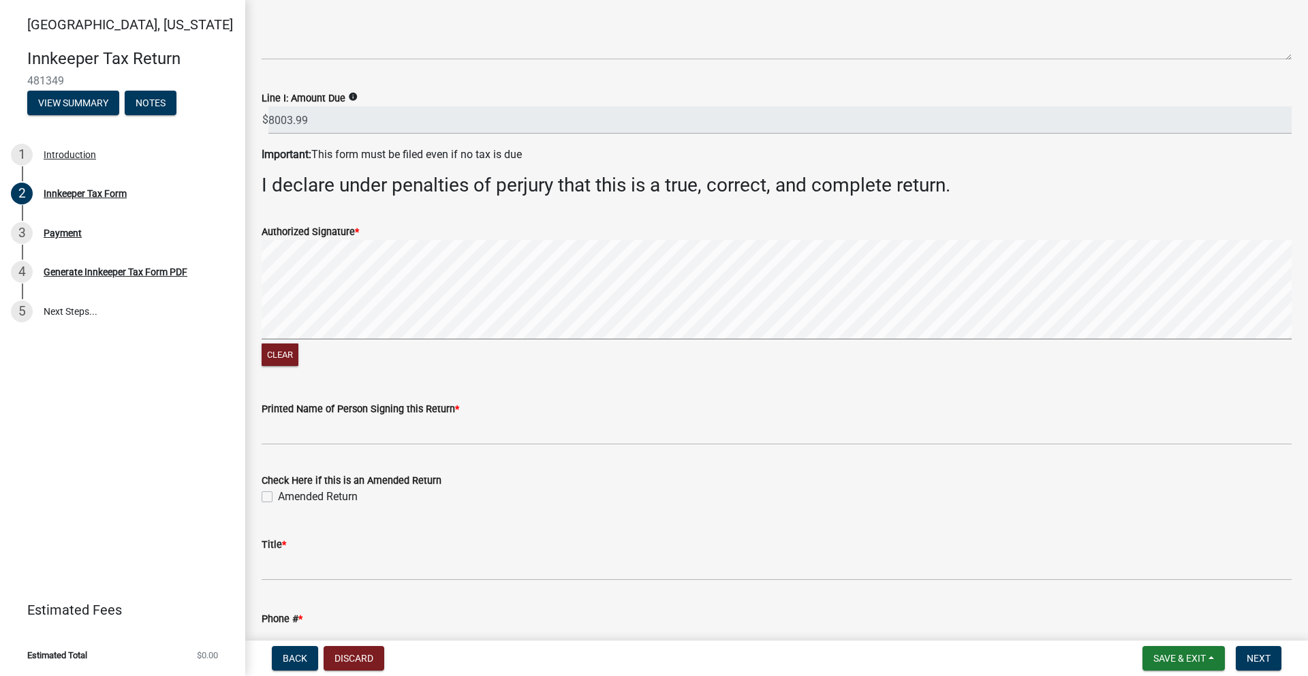
scroll to position [2019, 0]
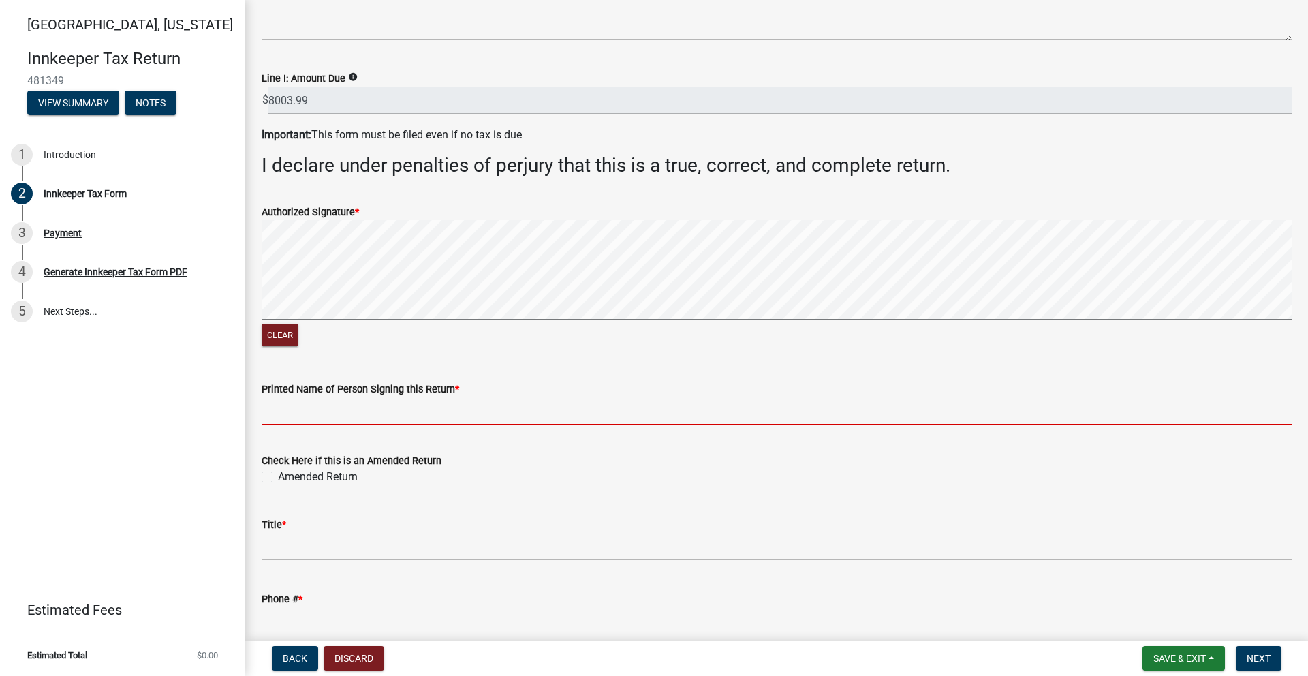
click at [283, 418] on input "Printed Name of Person Signing this Return *" at bounding box center [777, 411] width 1030 height 28
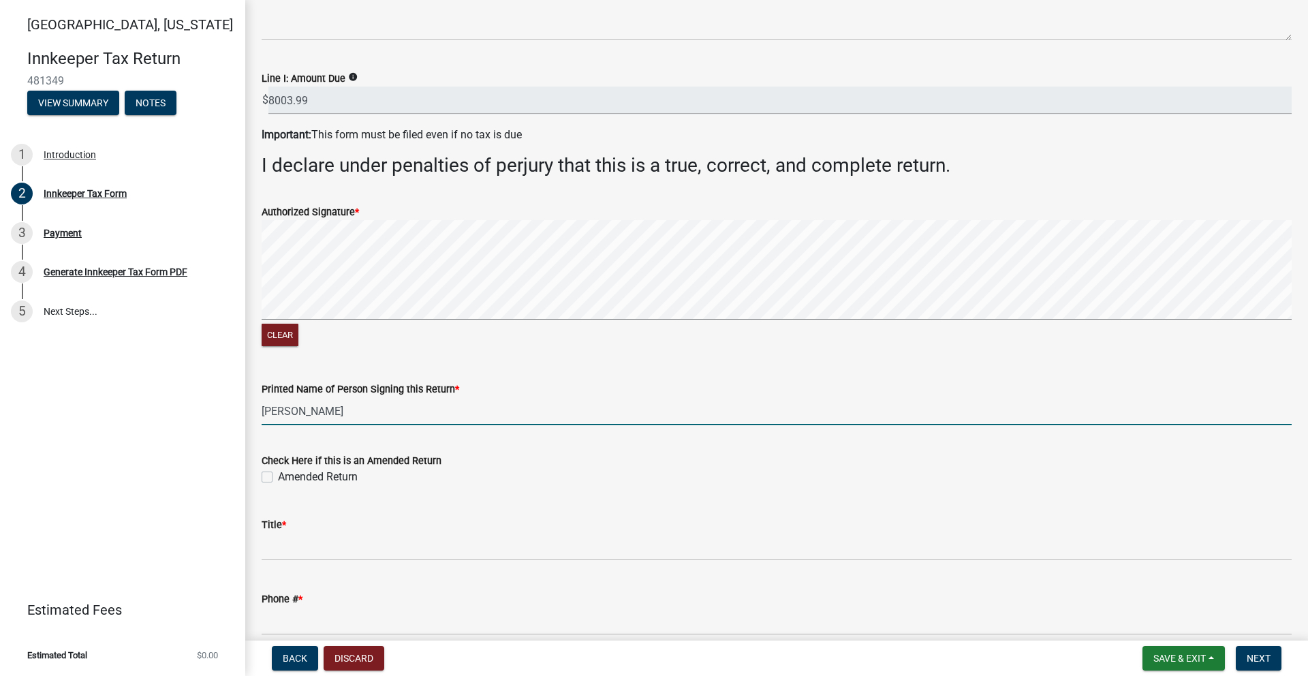
type input "Anirudh Reddy"
click at [506, 482] on div "Amended Return" at bounding box center [777, 477] width 1030 height 16
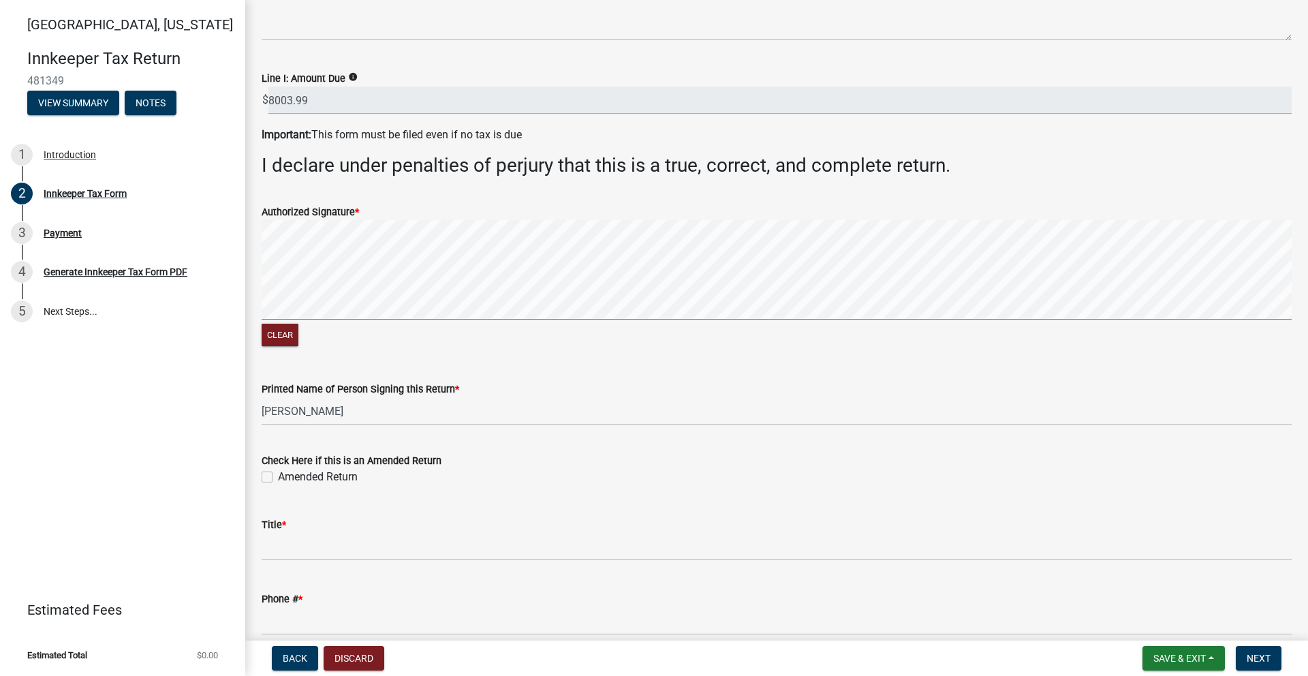
scroll to position [2110, 0]
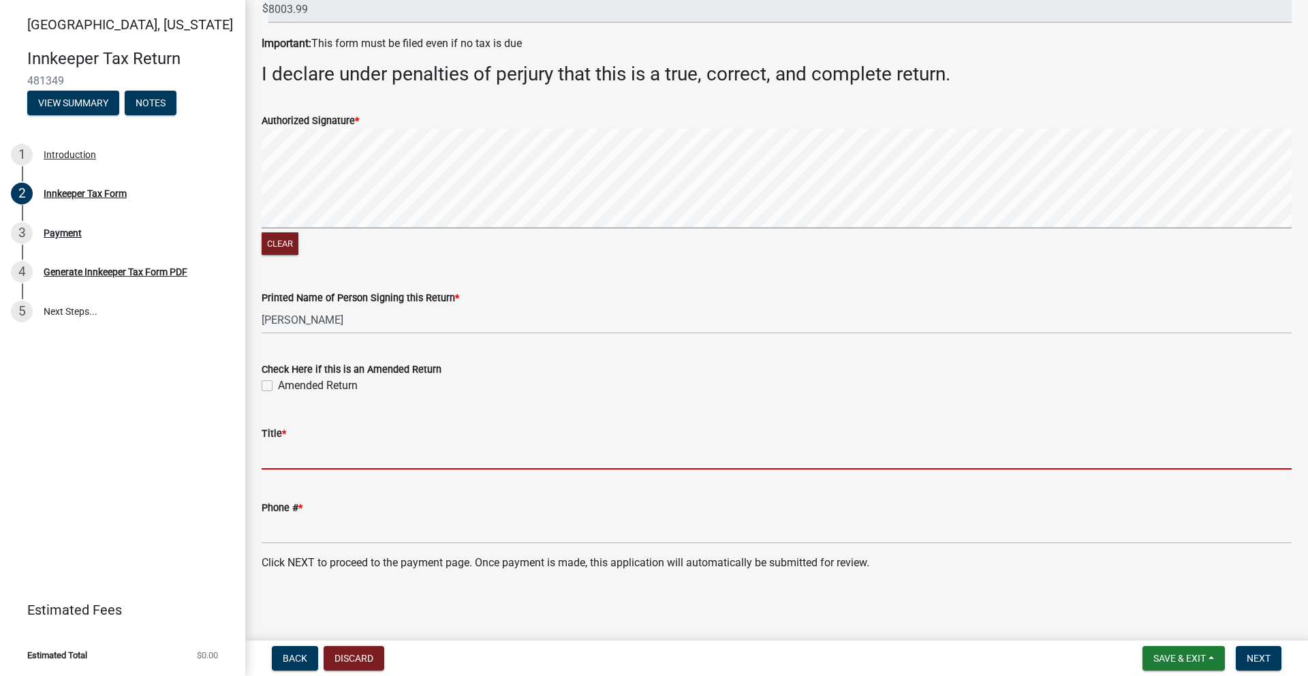
click at [328, 455] on input "Title *" at bounding box center [777, 456] width 1030 height 28
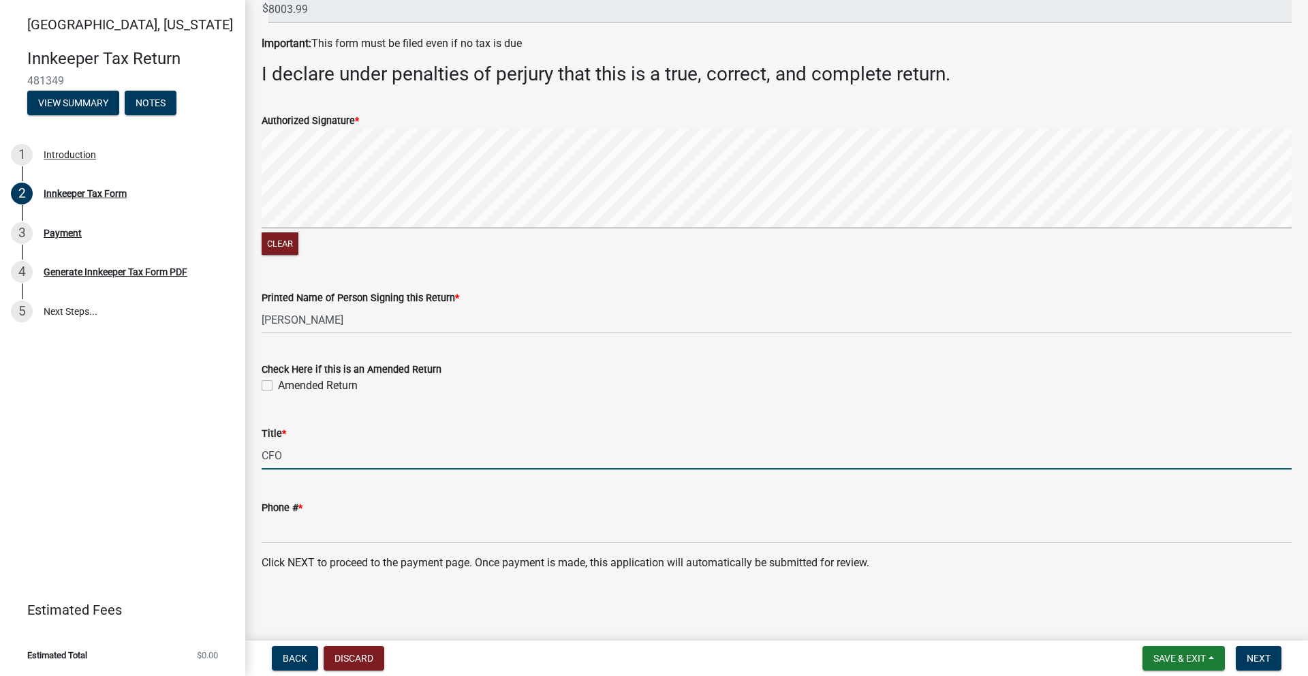
type input "CFO"
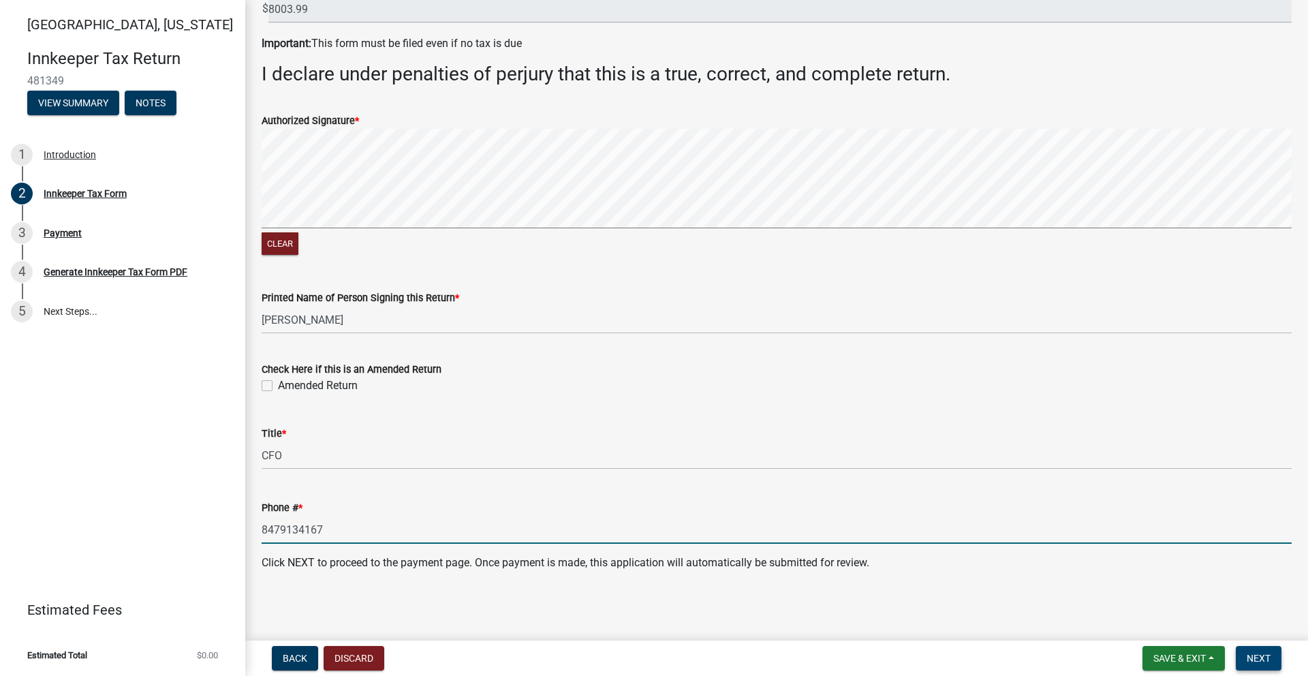
type input "8479134167"
click at [1263, 657] on span "Next" at bounding box center [1259, 658] width 24 height 11
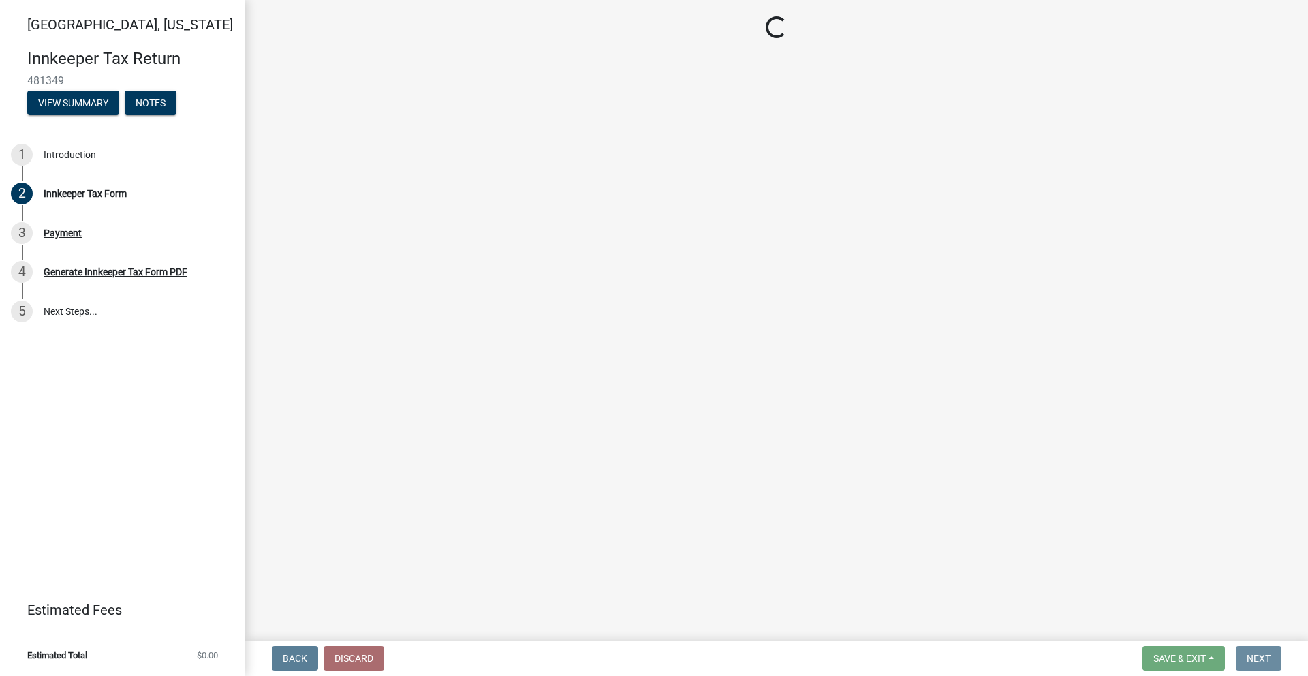
scroll to position [0, 0]
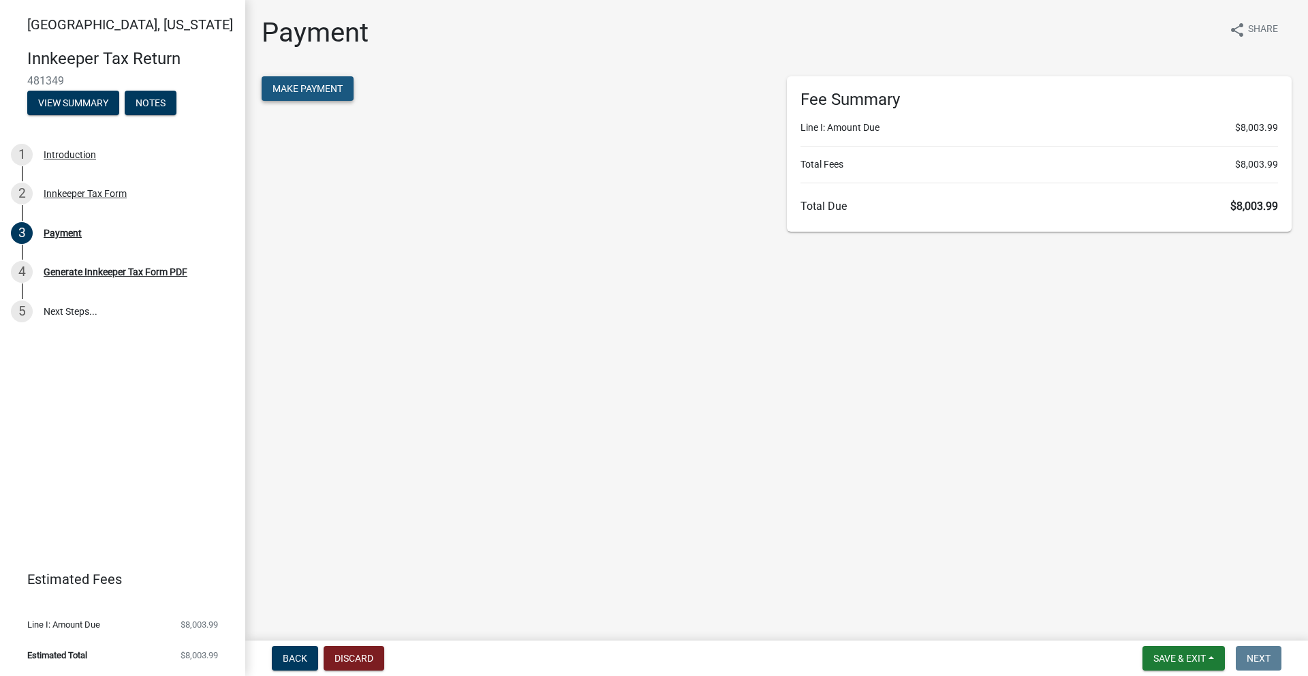
click at [288, 97] on button "Make Payment" at bounding box center [308, 88] width 92 height 25
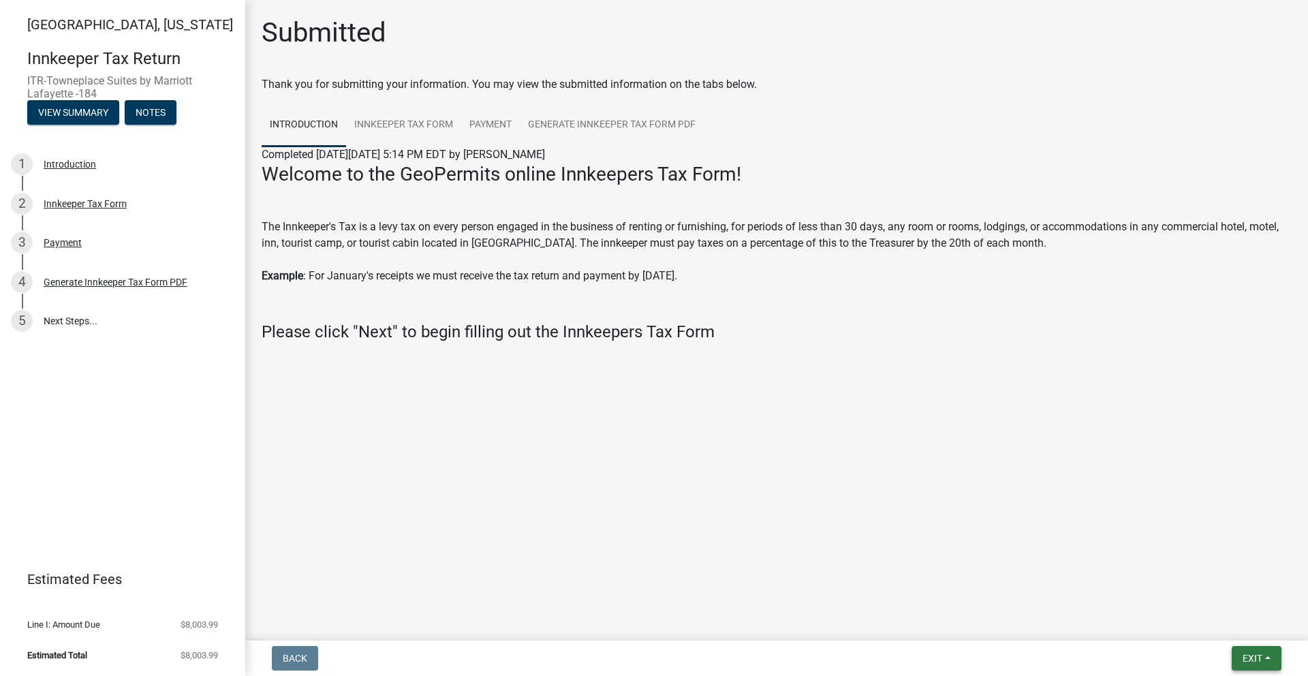
click at [1246, 656] on span "Exit" at bounding box center [1253, 658] width 20 height 11
click at [1219, 623] on button "Save & Exit" at bounding box center [1227, 623] width 109 height 33
